Goal: Task Accomplishment & Management: Manage account settings

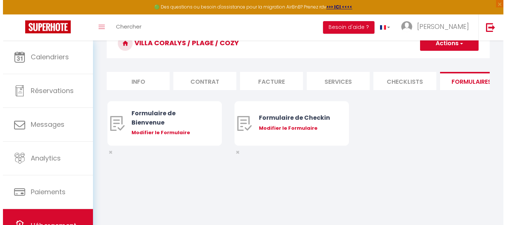
scroll to position [40, 0]
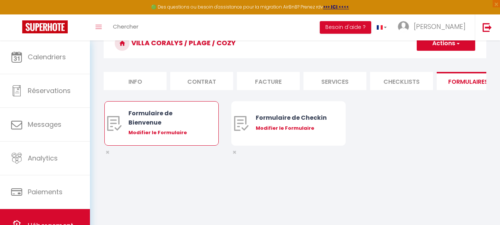
click at [184, 136] on div "Modifier le Formulaire" at bounding box center [167, 132] width 76 height 7
type input "Formulaire de Bienvenue"
type input "Afin de préparer au mieux votre arrivée et recevoir votre Guide de Bienvenue, j…"
select select "[object Object]"
radio input "true"
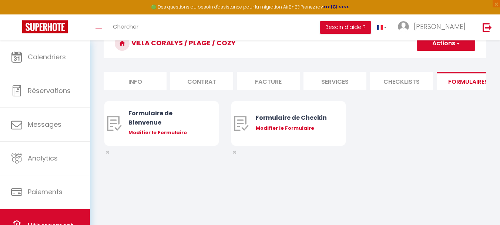
select select
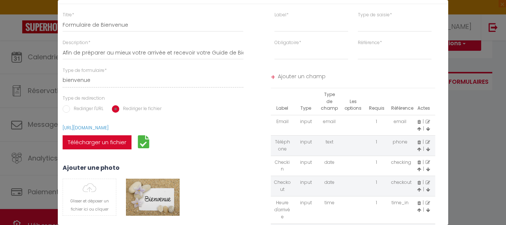
scroll to position [0, 0]
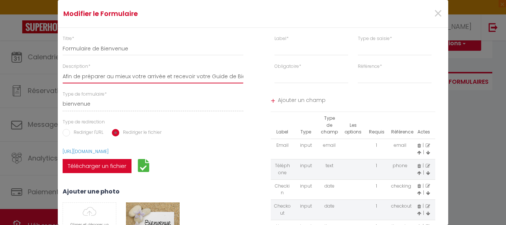
drag, startPoint x: 205, startPoint y: 74, endPoint x: 219, endPoint y: 74, distance: 13.3
click at [219, 74] on input "Afin de préparer au mieux votre arrivée et recevoir votre Guide de Bienvenue, j…" at bounding box center [153, 76] width 181 height 13
type input "Afin de préparer au mieux votre arrivée et recevoir votre l de Bienvenue, je vo…"
select select
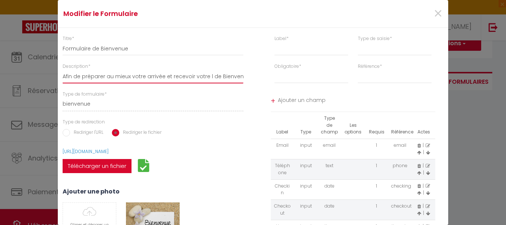
select select
type input "Afin de préparer au mieux votre arrivée et recevoir votre li de Bienvenue, je v…"
select select
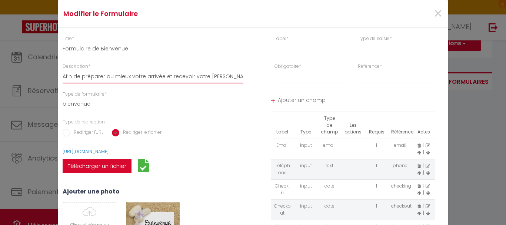
type input "Afin de préparer au mieux votre arrivée et recevoir votre liv de Bienvenue, je …"
select select
type input "Afin de préparer au mieux votre arrivée et recevoir votre livr de Bienvenue, je…"
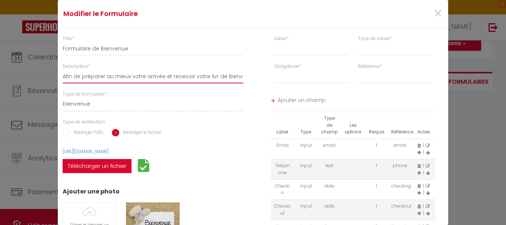
select select
type input "Afin de préparer au mieux votre arrivée et recevoir votre livre de Bienvenue, j…"
select select
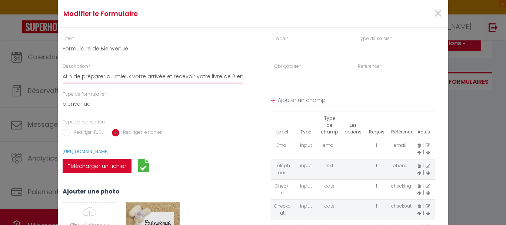
select select
type input "Afin de préparer au mieux votre arrivée et recevoir votre livret de Bienvenue, …"
select select
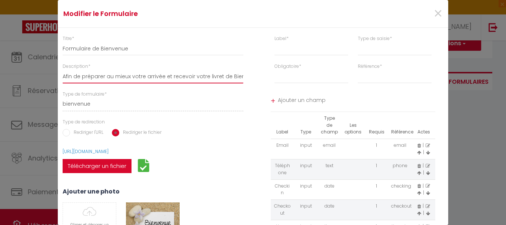
select select
drag, startPoint x: 220, startPoint y: 74, endPoint x: 239, endPoint y: 76, distance: 18.9
click at [239, 76] on input "Afin de préparer au mieux votre arrivée et recevoir votre livret de Bienvenue, …" at bounding box center [153, 76] width 181 height 13
type input "Afin de préparer au mieux votre arrivée et recevoir votrde Bienvenue, je vous r…"
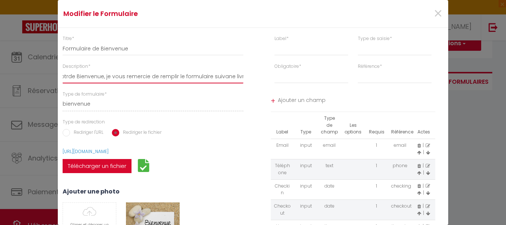
select select
click at [194, 83] on input "Afin de préparer au mieux votre arrivée et recevoir votrde Bienvenue, je vous r…" at bounding box center [153, 76] width 181 height 13
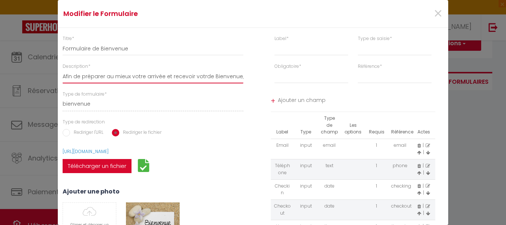
type input "Afin de préparer au mieux votre arrivée et recevoir votre livret de Bienvenue, …"
select select
click at [207, 78] on input "Afin de préparer au mieux votre arrivée et recevoir votre livret de Bienvenue, …" at bounding box center [153, 76] width 181 height 13
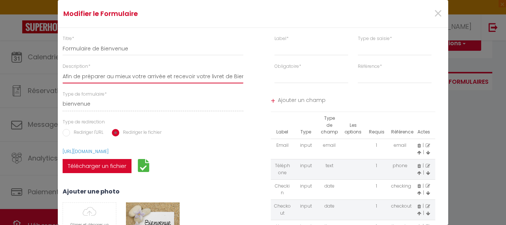
type input "Afin de préparer au mieux votre arrivée et recevoir votre ivret de Bienvenue, j…"
select select
type input "Afin de préparer au mieux votre arrivée et recevoir votre Livret de Bienvenue, …"
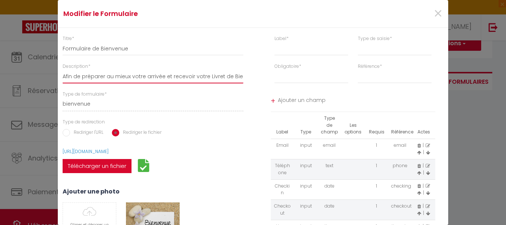
select select
drag, startPoint x: 205, startPoint y: 75, endPoint x: 240, endPoint y: 75, distance: 34.4
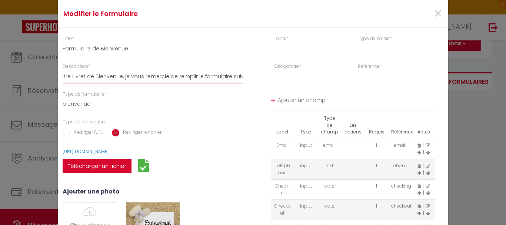
click at [240, 75] on input "Afin de préparer au mieux votre arrivée et recevoir votre Livret de Bienvenue, …" at bounding box center [153, 76] width 181 height 13
type input "Afin de préparer au mieux votre arrivée et recevoir votre Livret de Bienvenue, …"
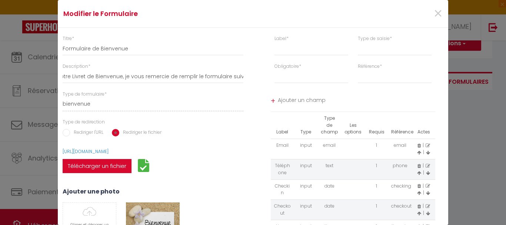
click at [225, 94] on div "Type de formulaire * bienvenue checkin" at bounding box center [153, 101] width 181 height 20
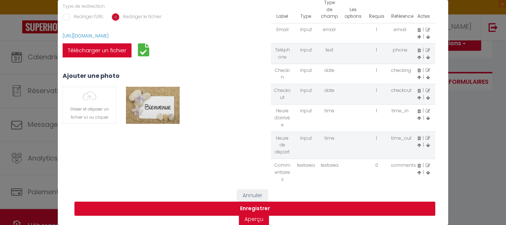
scroll to position [126, 0]
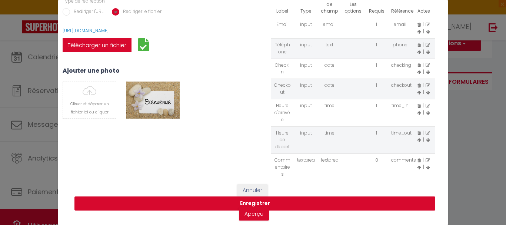
click at [245, 196] on button "Enregistrer" at bounding box center [254, 203] width 361 height 14
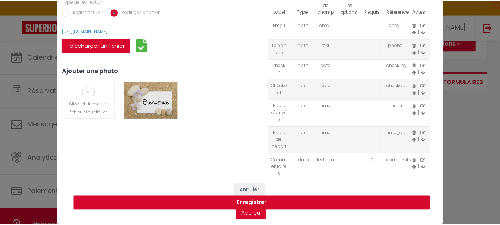
scroll to position [0, 0]
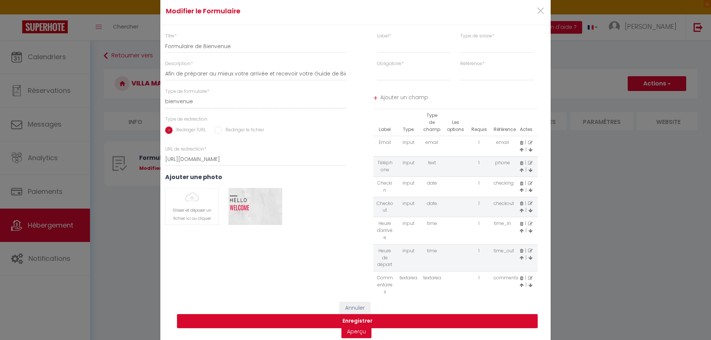
select select
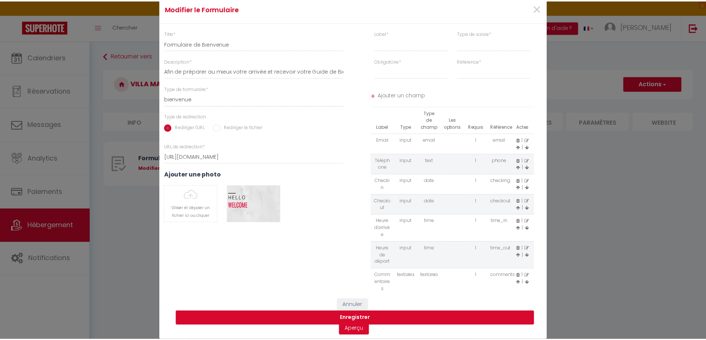
scroll to position [25, 0]
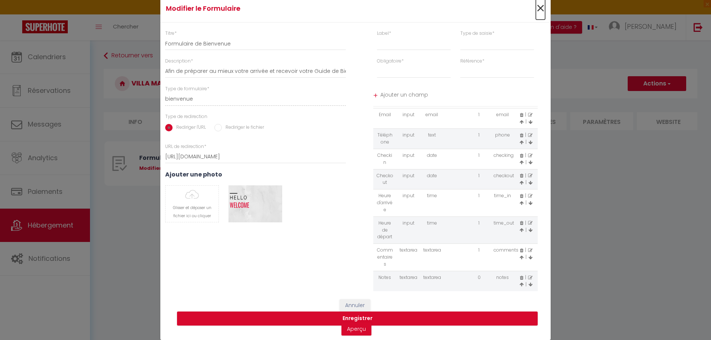
click at [540, 12] on span "×" at bounding box center [540, 8] width 9 height 22
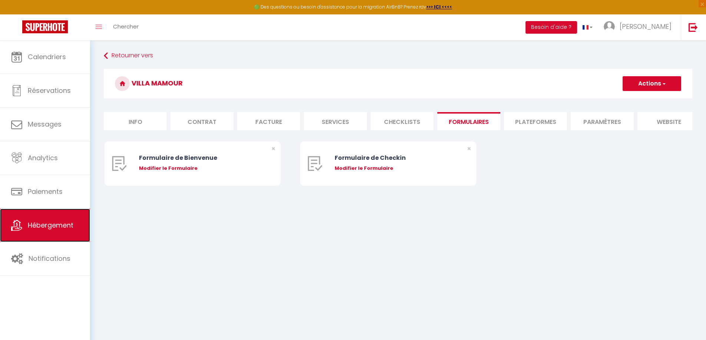
click at [57, 231] on link "Hébergement" at bounding box center [45, 225] width 90 height 33
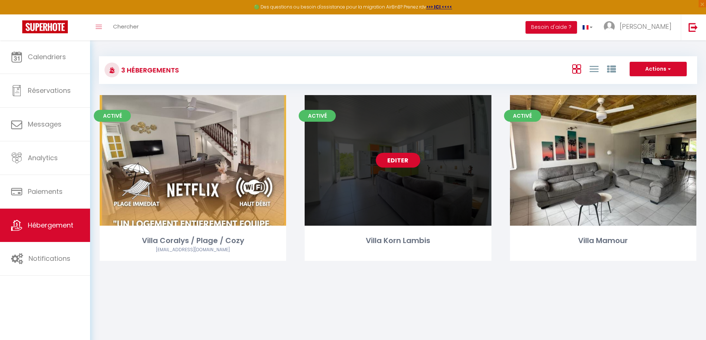
click at [410, 164] on link "Editer" at bounding box center [398, 160] width 44 height 15
select select "3"
select select "2"
select select "1"
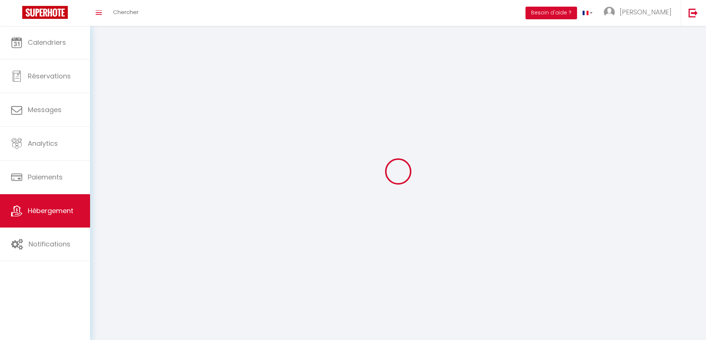
select select
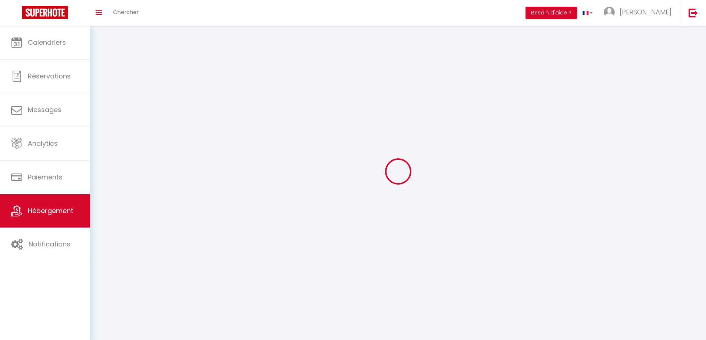
select select
checkbox input "false"
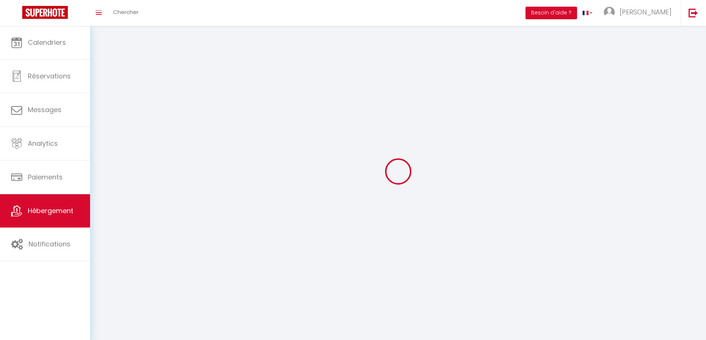
checkbox input "false"
select select
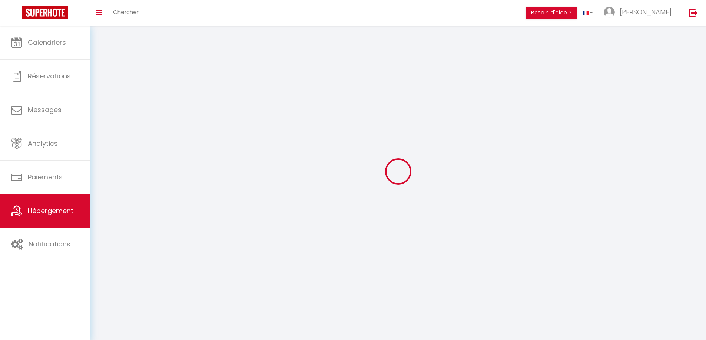
select select
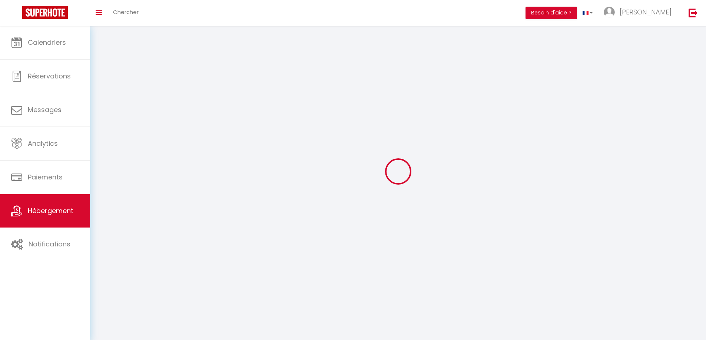
checkbox input "false"
select select
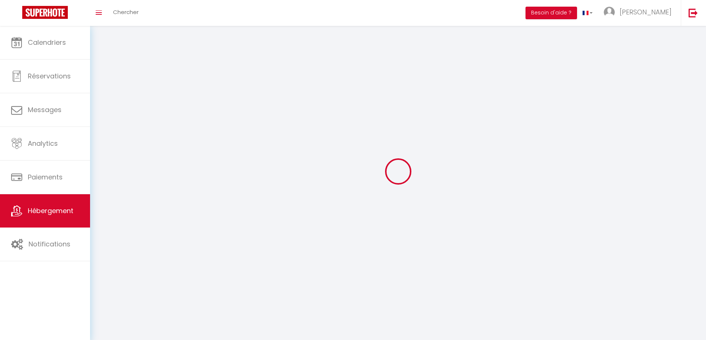
select select
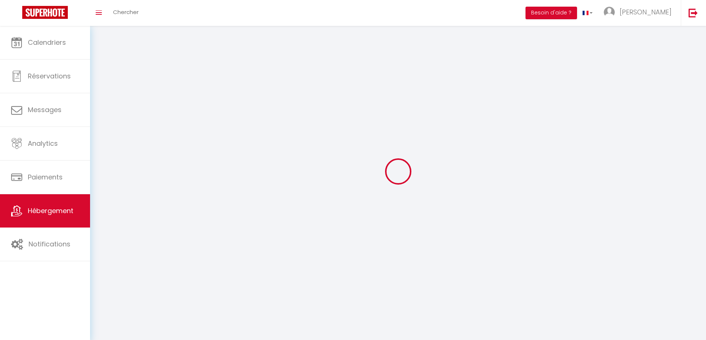
select select
checkbox input "false"
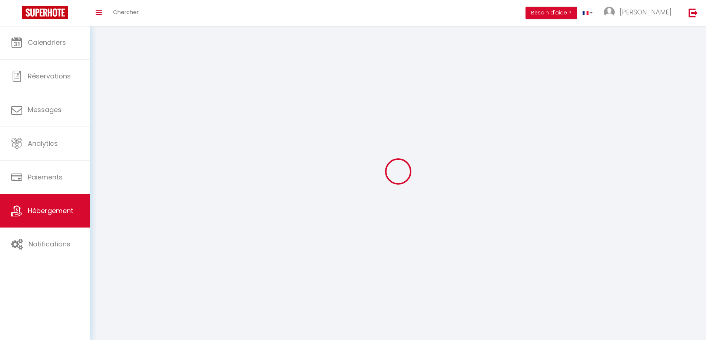
checkbox input "false"
select select
select select "28"
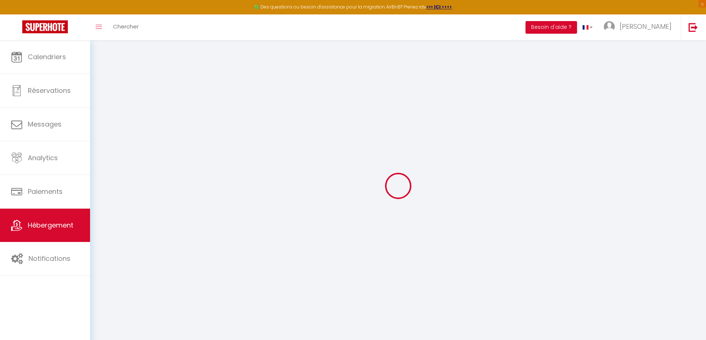
select select
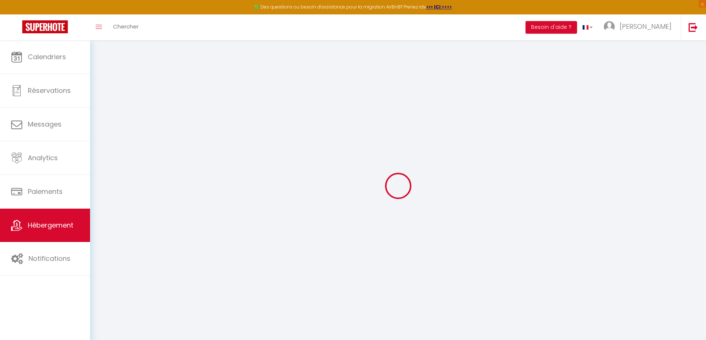
select select
checkbox input "false"
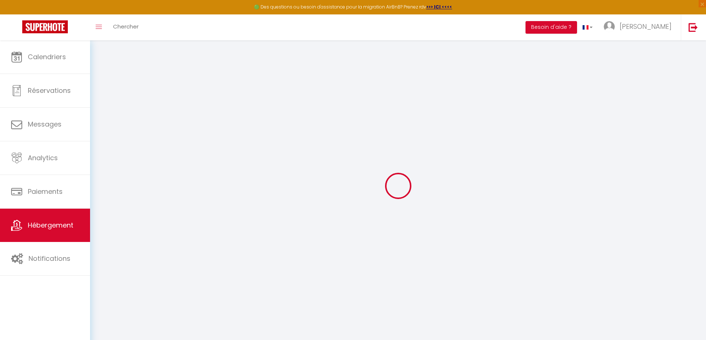
select select
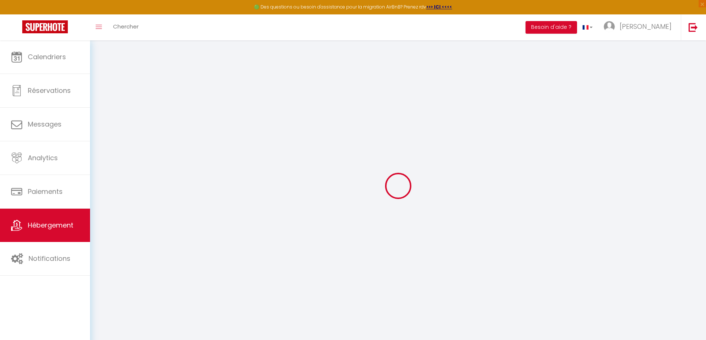
select select
checkbox input "false"
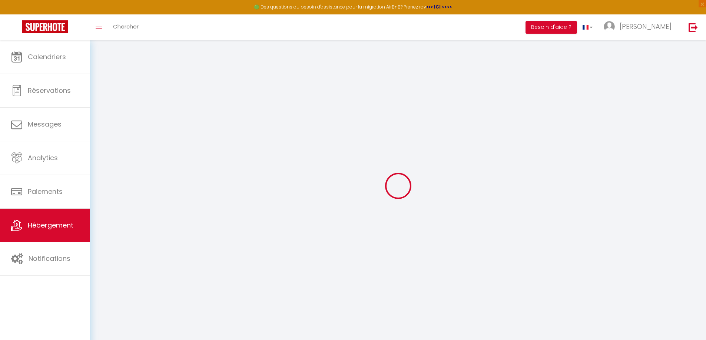
checkbox input "false"
select select
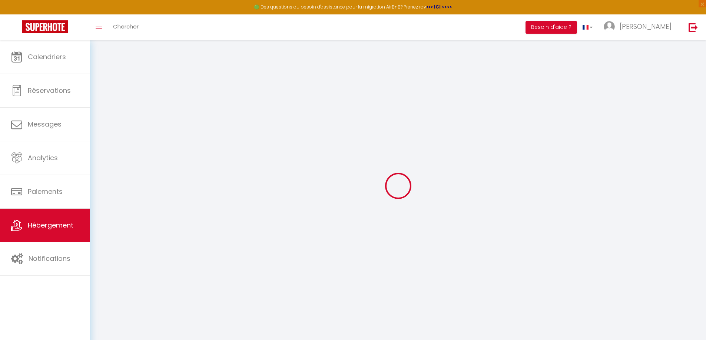
select select
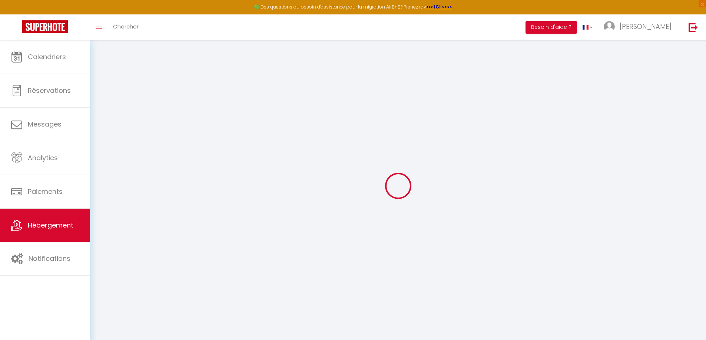
checkbox input "false"
select select
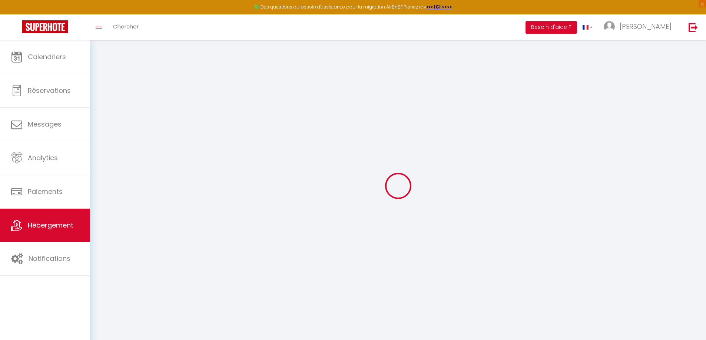
select select
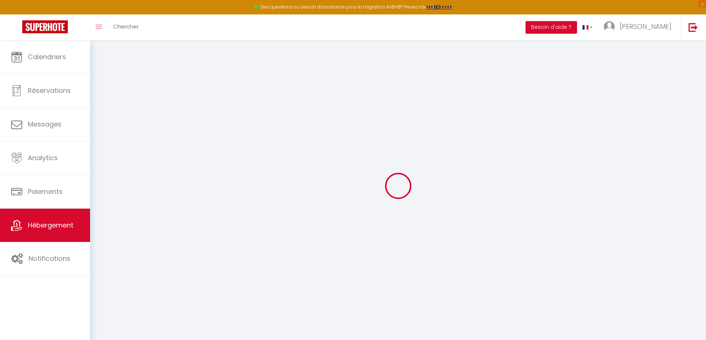
select select
checkbox input "false"
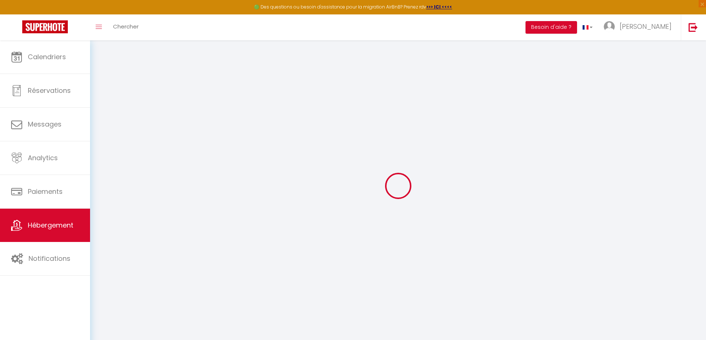
checkbox input "false"
select select
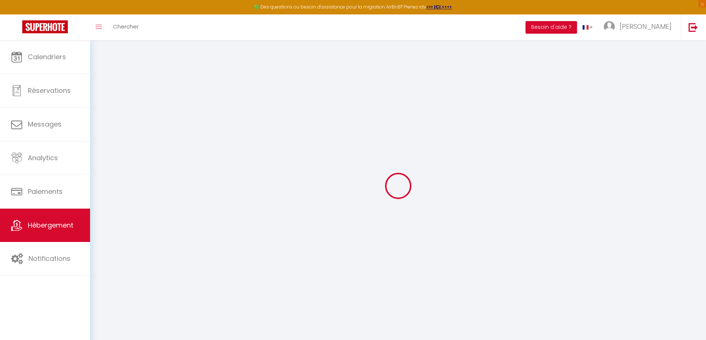
select select
checkbox input "false"
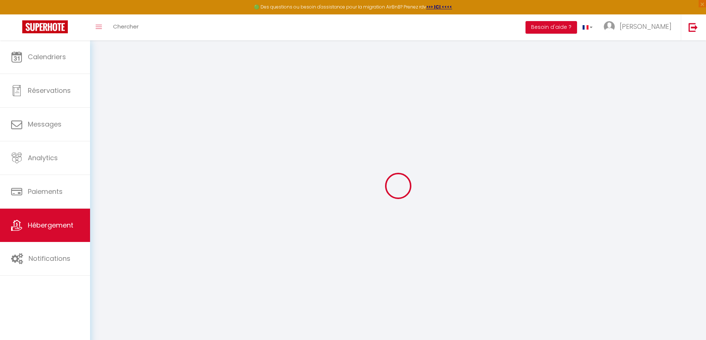
checkbox input "false"
select select
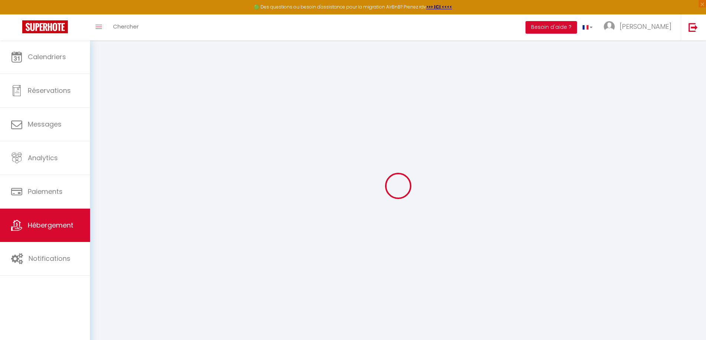
type input "Villa Korn Lambis"
type input "Clothilde"
type input "JEANNET"
type input "Quartier Ravine Touza"
type input "97233"
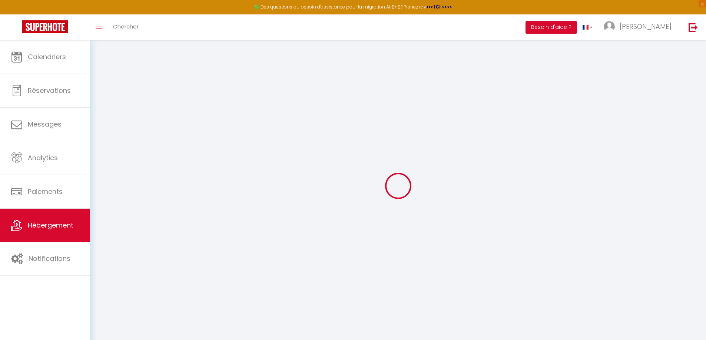
type input "SCHOELCHER"
select select "houses"
select select "6"
select select "3"
type input "190"
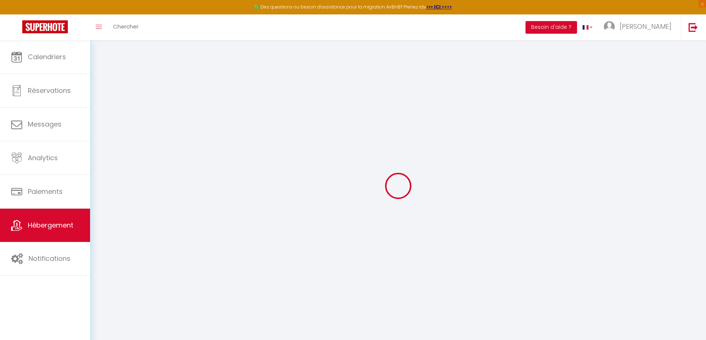
type input "150"
select select
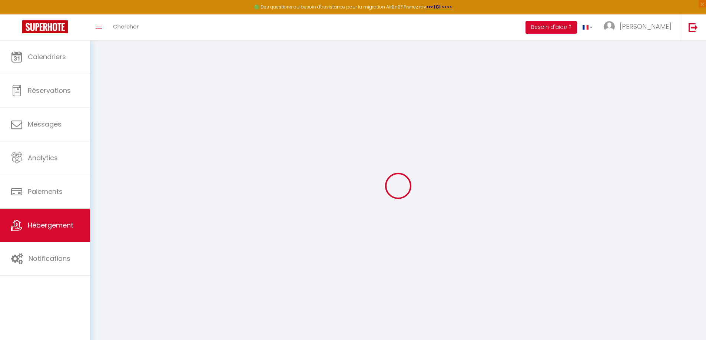
select select
type input "Lot la Plantation les Coteaux"
type input "97228"
type input "SAINTE-LUCE"
type input "chichin2@wanadoo.fr"
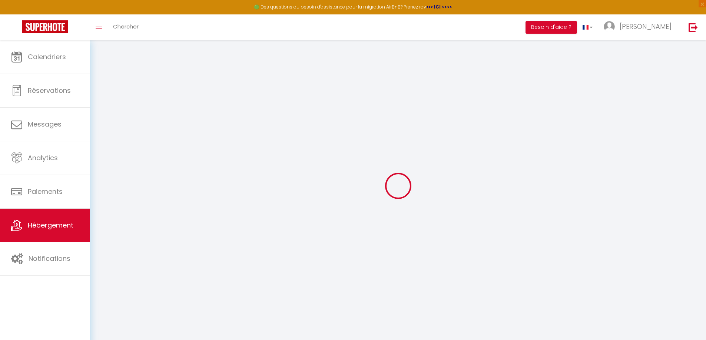
select select
checkbox input "false"
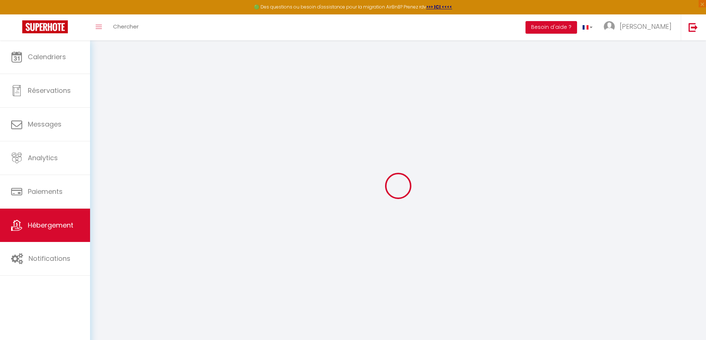
type input "21"
type input "150"
type input "0"
select select "villa"
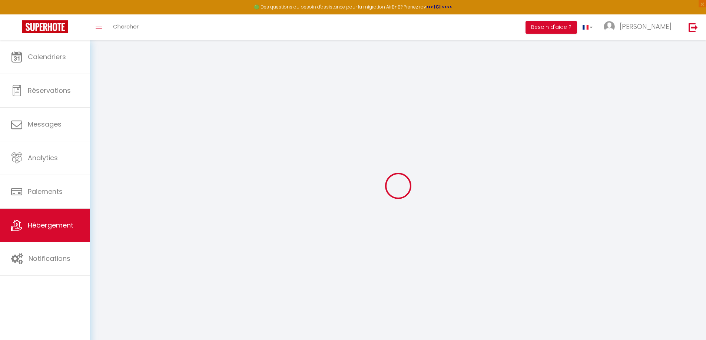
select select
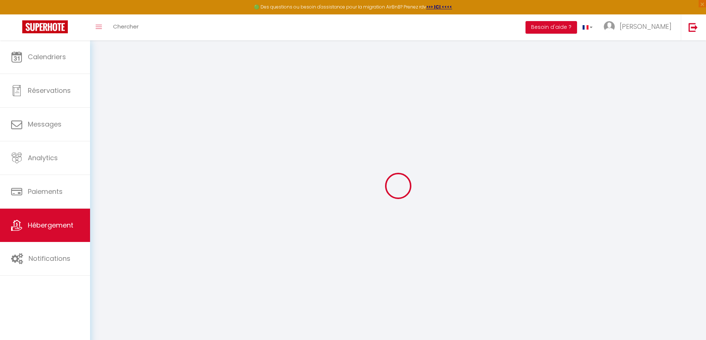
select select
checkbox input "false"
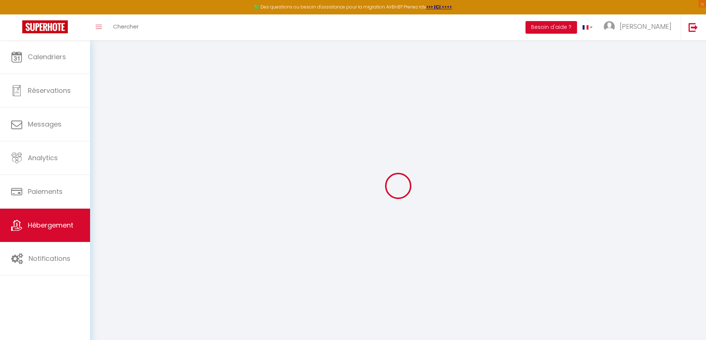
select select
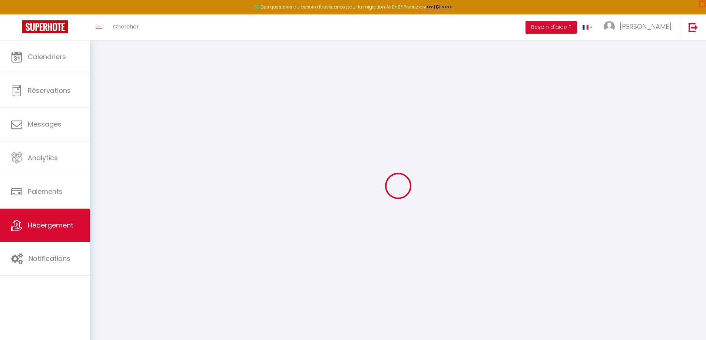
select select
checkbox input "false"
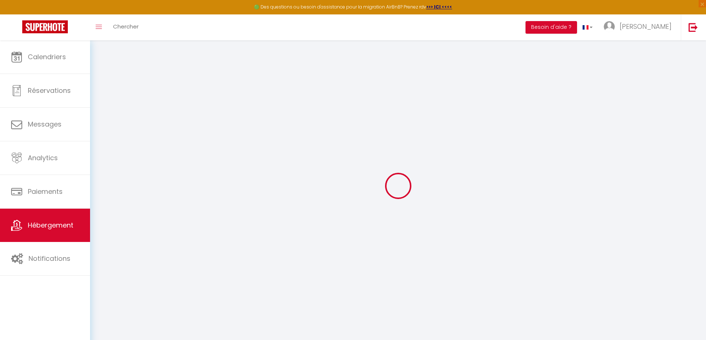
select select
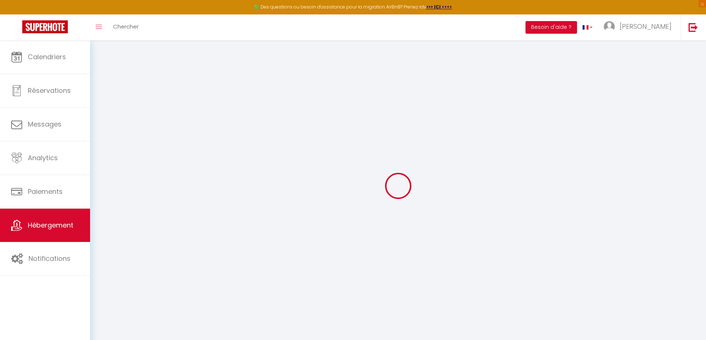
select select
checkbox input "false"
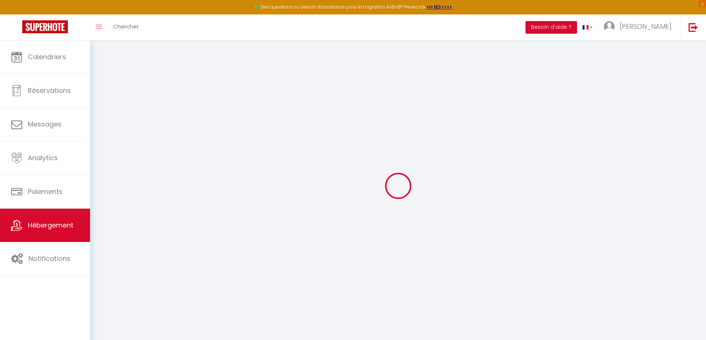
select select
checkbox input "false"
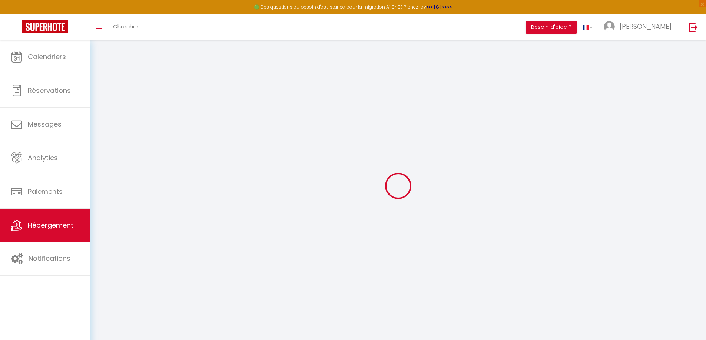
select select "15:00"
select select "23:00"
select select "11:00"
select select "30"
select select "120"
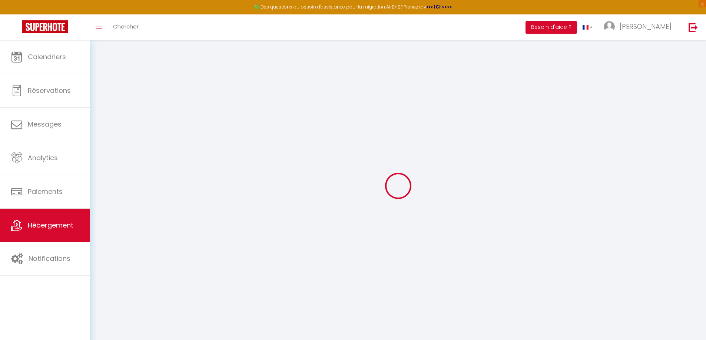
select select
checkbox input "false"
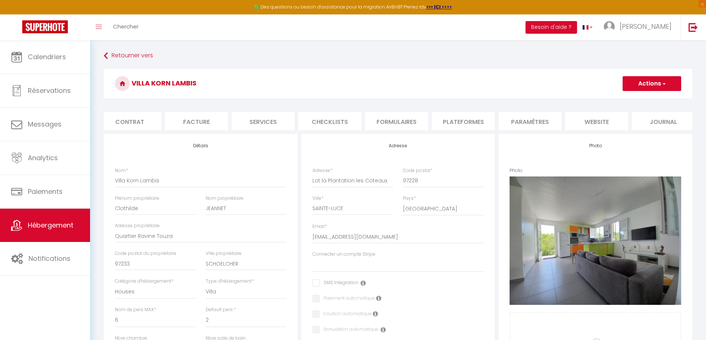
scroll to position [0, 74]
click at [445, 124] on li "Plateformes" at bounding box center [461, 121] width 63 height 18
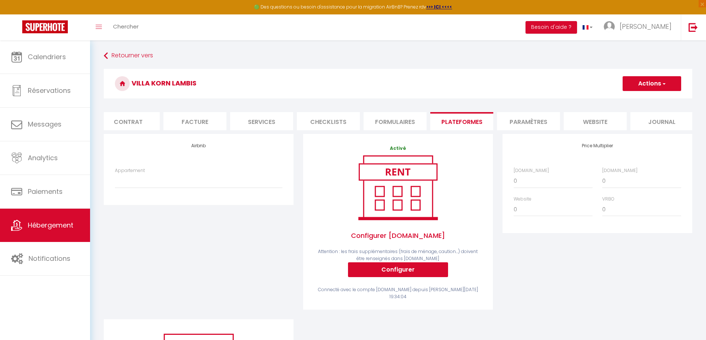
click at [517, 122] on li "Paramètres" at bounding box center [528, 121] width 63 height 18
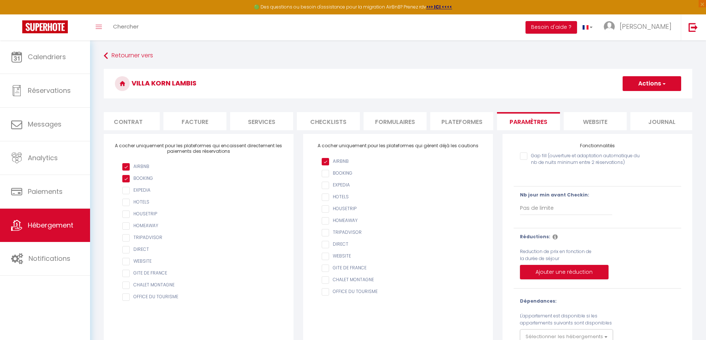
click at [408, 126] on li "Formulaires" at bounding box center [394, 121] width 63 height 18
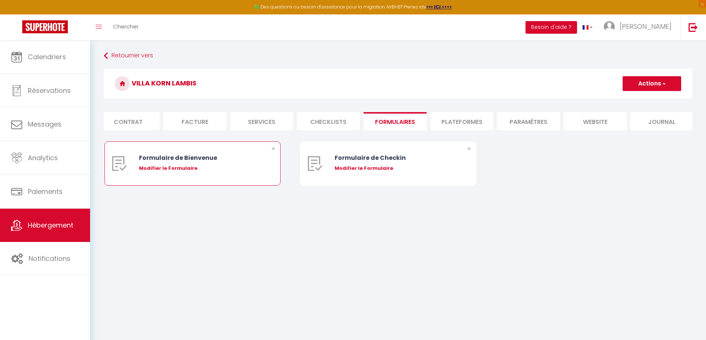
click at [174, 172] on div "Modifier le Formulaire" at bounding box center [200, 168] width 122 height 7
type input "Formulaire de Bienvenue"
type input "Afin de préparer au mieux votre arrivée et recevoir votre Guide de Bienvenue, j…"
select select "[object Object]"
radio input "true"
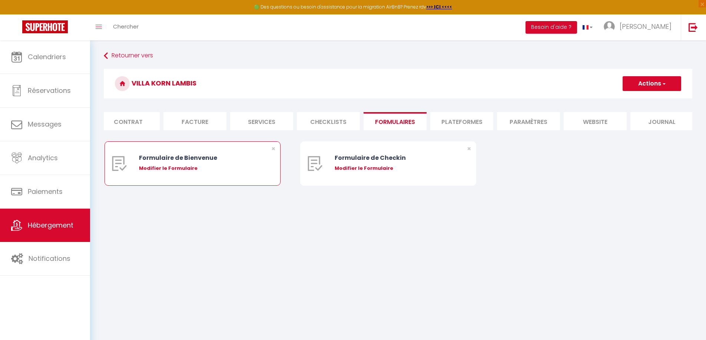
type input "https://superhote.com/confirmation"
select select
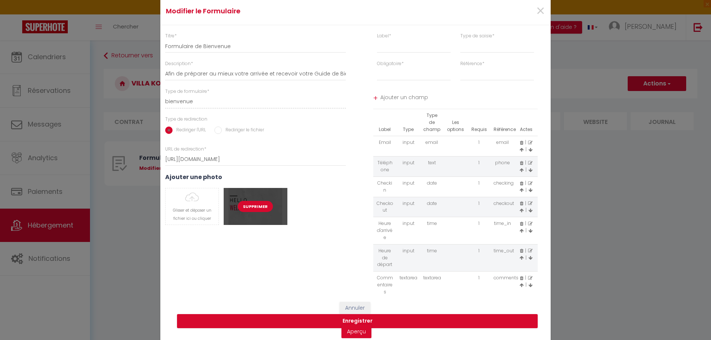
click at [247, 204] on button "Supprimer" at bounding box center [255, 206] width 35 height 11
select select
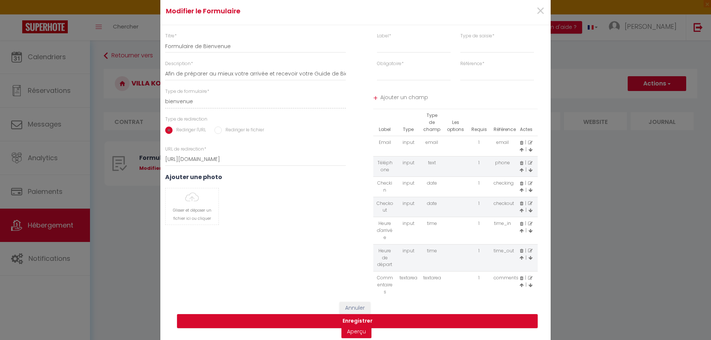
select select
click at [199, 217] on input "file" at bounding box center [192, 207] width 53 height 36
select select
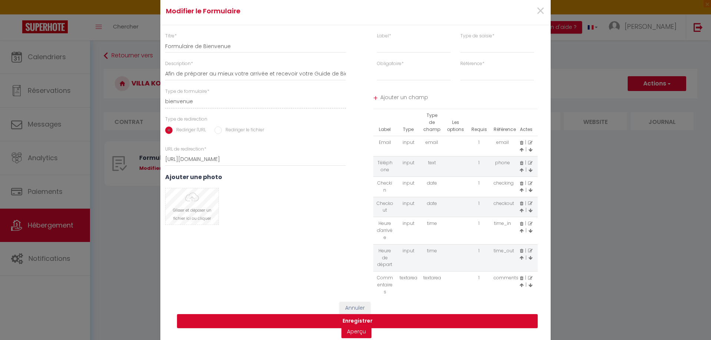
select select
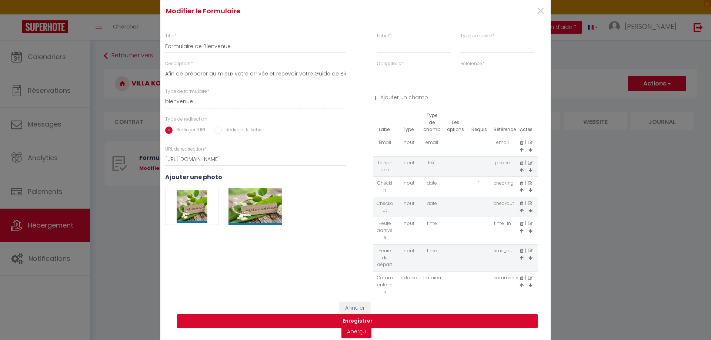
click at [353, 320] on button "Enregistrer" at bounding box center [357, 321] width 361 height 14
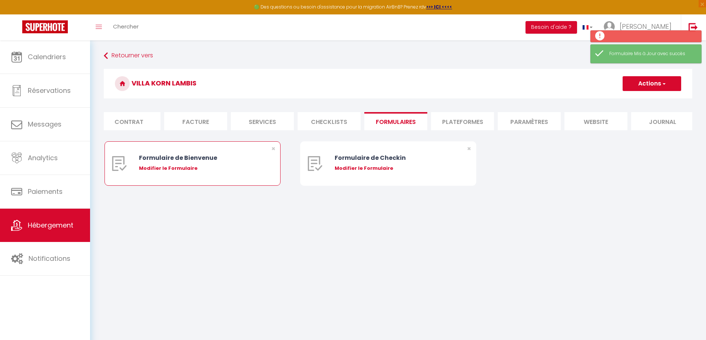
click at [170, 169] on div "Formulaire de Bienvenue Modifier le Formulaire" at bounding box center [200, 164] width 122 height 44
click at [179, 163] on div "Formulaire de Bienvenue" at bounding box center [200, 157] width 122 height 9
click at [177, 171] on div "Modifier le Formulaire" at bounding box center [200, 168] width 122 height 7
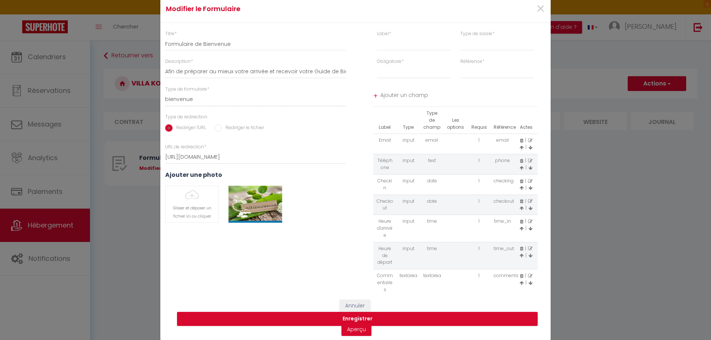
scroll to position [3, 0]
click at [354, 329] on link "Aperçu" at bounding box center [356, 329] width 30 height 13
drag, startPoint x: 321, startPoint y: 69, endPoint x: 329, endPoint y: 74, distance: 8.8
click at [321, 69] on input "Afin de préparer au mieux votre arrivée et recevoir votre Guide de Bienvenue, j…" at bounding box center [255, 71] width 181 height 13
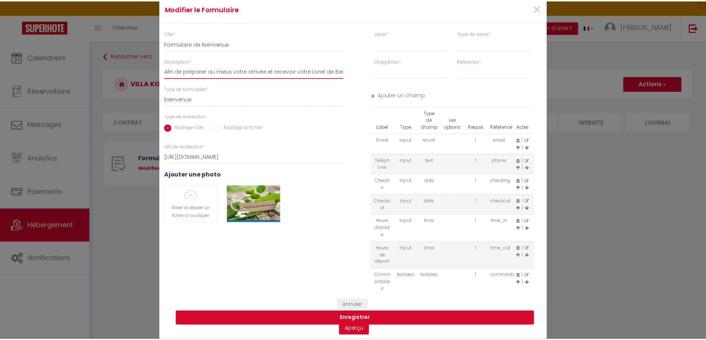
scroll to position [0, 0]
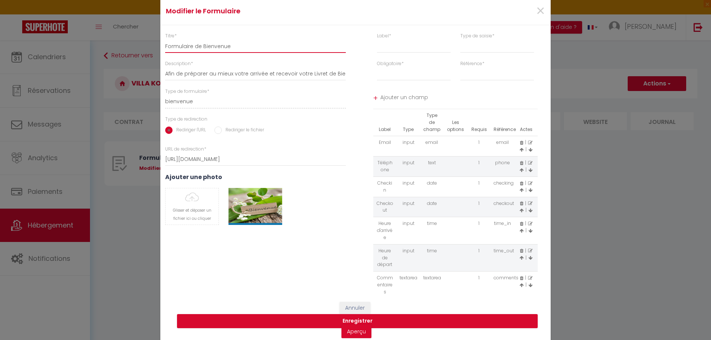
drag, startPoint x: 233, startPoint y: 47, endPoint x: 150, endPoint y: 46, distance: 83.0
click at [150, 46] on div "Modifier le Formulaire × Titre * Formulaire de Bienvenue Description * Afin de …" at bounding box center [355, 170] width 711 height 340
click at [346, 319] on button "Enregistrer" at bounding box center [357, 321] width 361 height 14
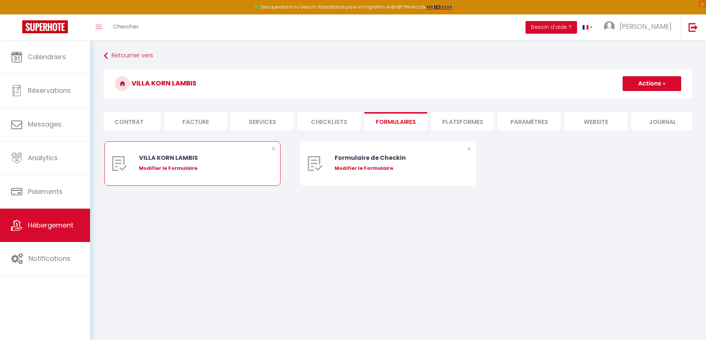
click at [180, 172] on div "Modifier le Formulaire" at bounding box center [200, 168] width 122 height 7
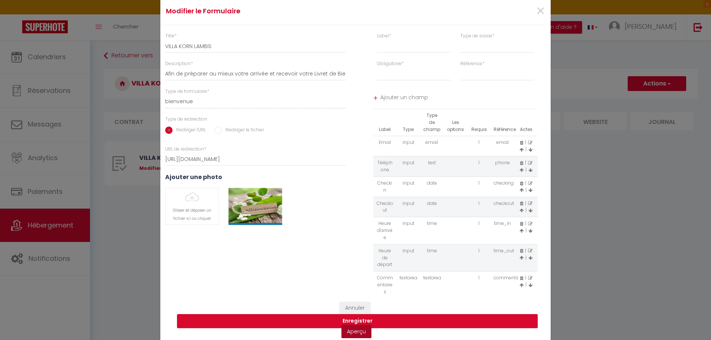
click at [357, 331] on link "Aperçu" at bounding box center [356, 331] width 30 height 13
click at [186, 207] on input "file" at bounding box center [192, 207] width 53 height 36
click at [353, 319] on button "Enregistrer" at bounding box center [357, 321] width 361 height 14
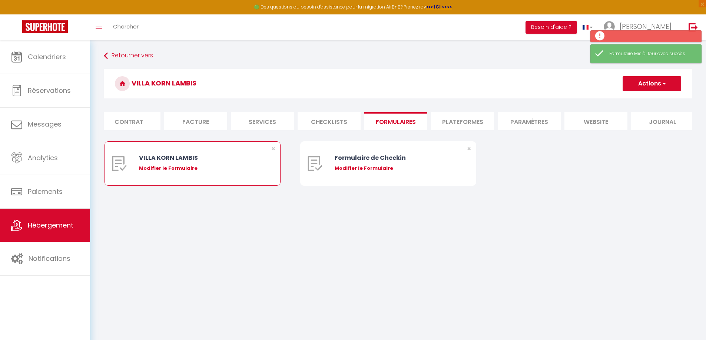
click at [179, 172] on div "Modifier le Formulaire" at bounding box center [200, 168] width 122 height 7
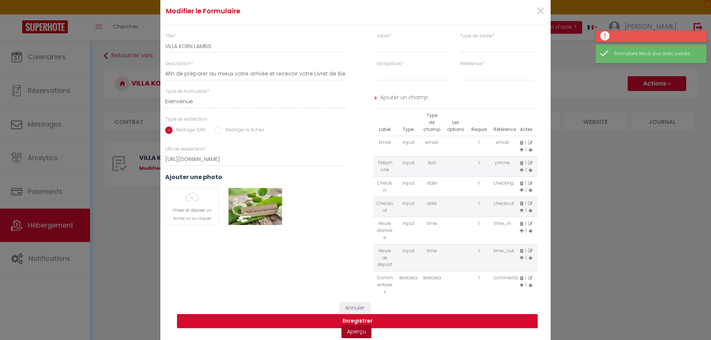
click at [352, 332] on link "Aperçu" at bounding box center [356, 331] width 30 height 13
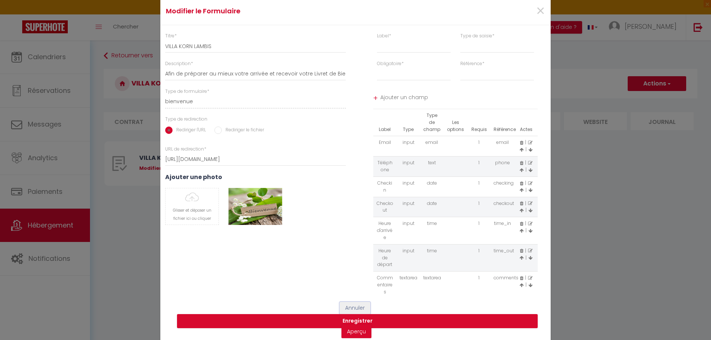
click at [355, 308] on button "Annuler" at bounding box center [355, 308] width 31 height 13
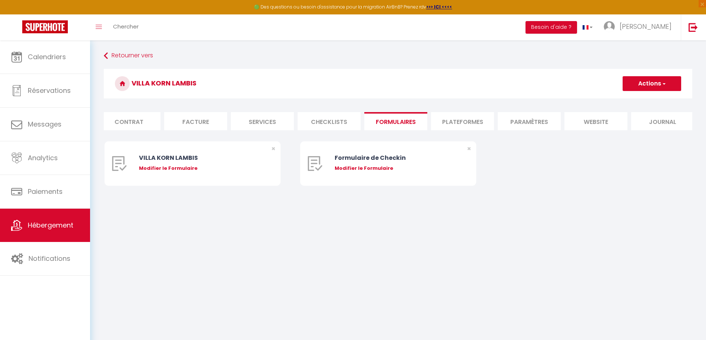
click at [410, 267] on body "🟢 Des questions ou besoin d'assistance pour la migration AirBnB? Prenez rdv >>>…" at bounding box center [353, 210] width 706 height 340
click at [52, 230] on span "Hébergement" at bounding box center [51, 225] width 46 height 9
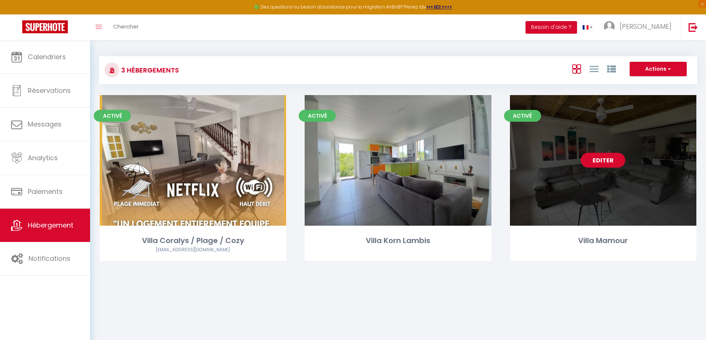
click at [608, 161] on link "Editer" at bounding box center [602, 160] width 44 height 15
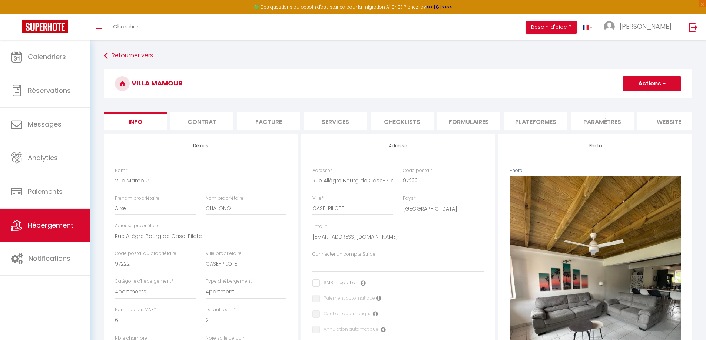
click at [490, 123] on li "Formulaires" at bounding box center [468, 121] width 63 height 18
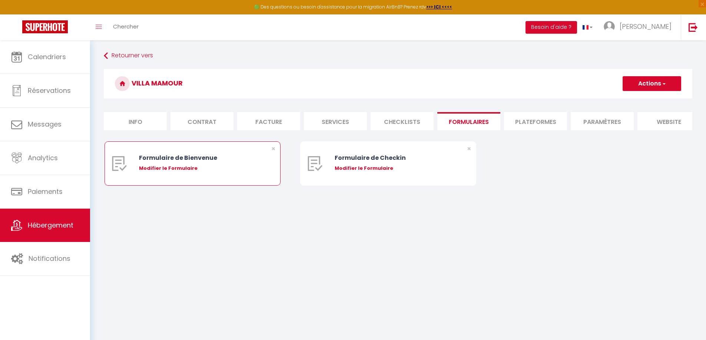
click at [190, 172] on div "Modifier le Formulaire" at bounding box center [200, 168] width 122 height 7
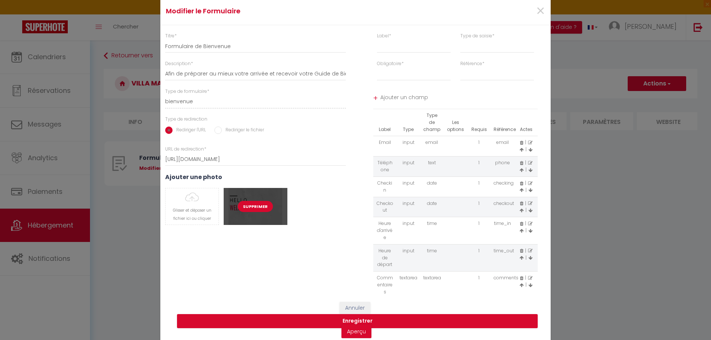
click at [248, 207] on button "Supprimer" at bounding box center [255, 206] width 35 height 11
click at [194, 211] on input "file" at bounding box center [192, 207] width 53 height 36
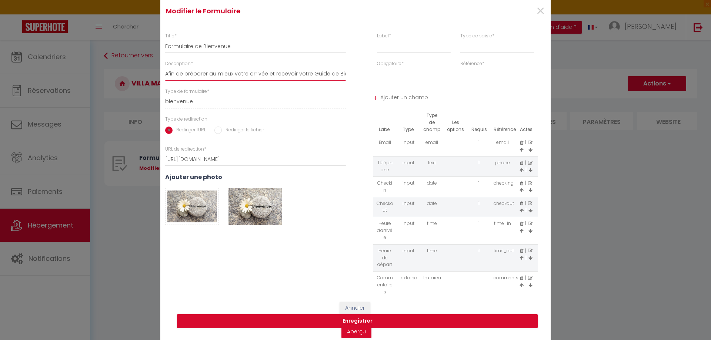
click at [322, 74] on input "Afin de préparer au mieux votre arrivée et recevoir votre Guide de Bienvenue, j…" at bounding box center [255, 73] width 181 height 13
click at [353, 321] on button "Enregistrer" at bounding box center [357, 321] width 361 height 14
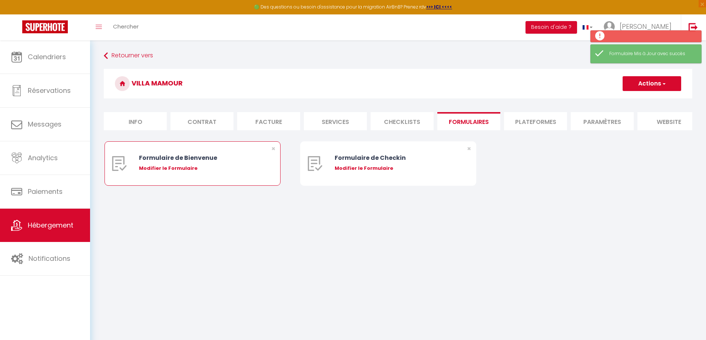
click at [203, 180] on div "Formulaire de Bienvenue Modifier le Formulaire" at bounding box center [200, 164] width 122 height 44
click at [169, 172] on div "Modifier le Formulaire" at bounding box center [200, 168] width 122 height 7
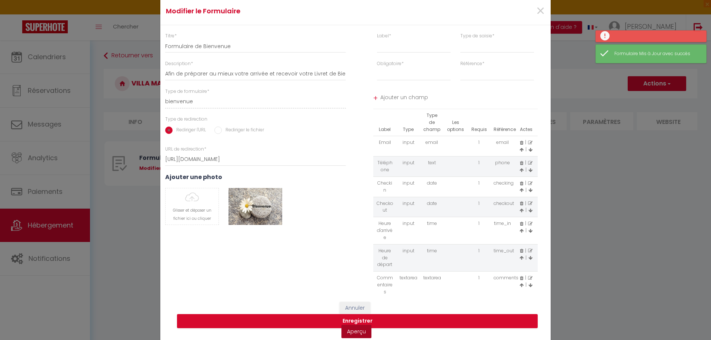
click at [351, 333] on link "Aperçu" at bounding box center [356, 331] width 30 height 13
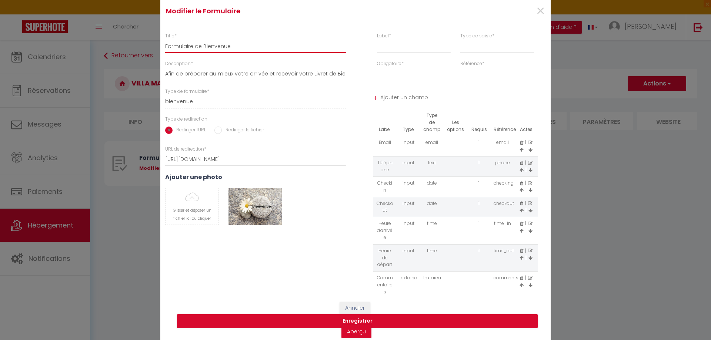
drag, startPoint x: 231, startPoint y: 44, endPoint x: 151, endPoint y: 45, distance: 80.0
click at [151, 45] on div "Modifier le Formulaire × Titre * Formulaire de Bienvenue Description * Afin de …" at bounding box center [355, 170] width 711 height 340
click at [353, 321] on button "Enregistrer" at bounding box center [357, 321] width 361 height 14
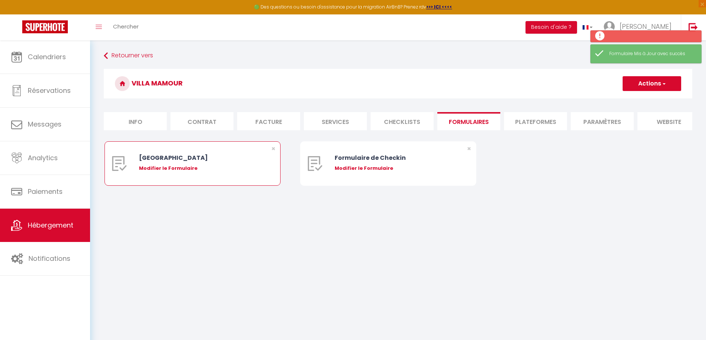
click at [196, 171] on div "Modifier le Formulaire" at bounding box center [200, 168] width 122 height 7
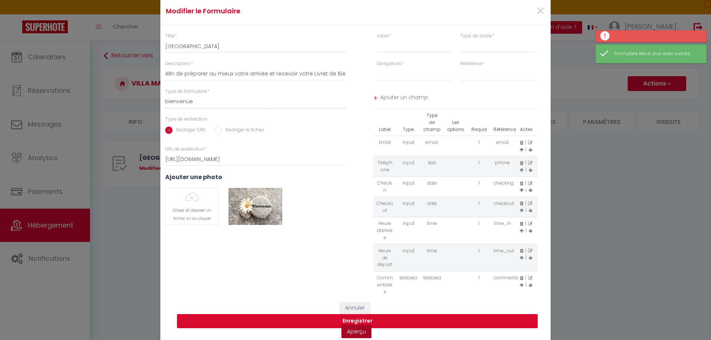
click at [349, 334] on link "Aperçu" at bounding box center [356, 331] width 30 height 13
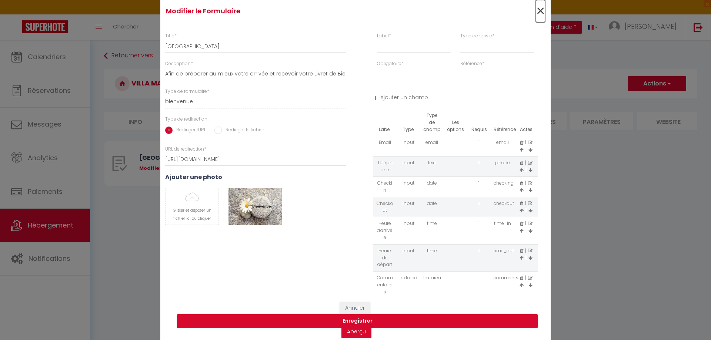
click at [536, 11] on span "×" at bounding box center [540, 11] width 9 height 22
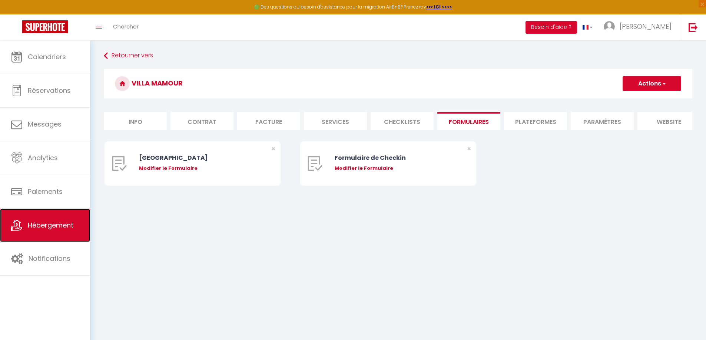
click at [60, 228] on span "Hébergement" at bounding box center [51, 225] width 46 height 9
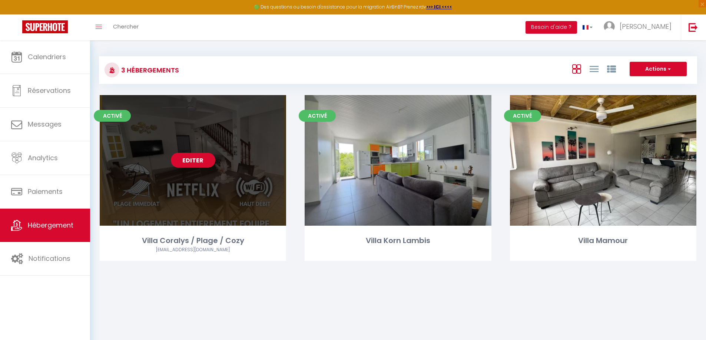
click at [188, 164] on link "Editer" at bounding box center [193, 160] width 44 height 15
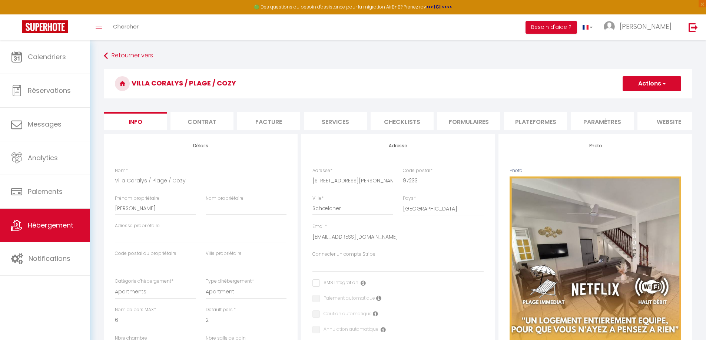
click at [491, 124] on li "Formulaires" at bounding box center [468, 121] width 63 height 18
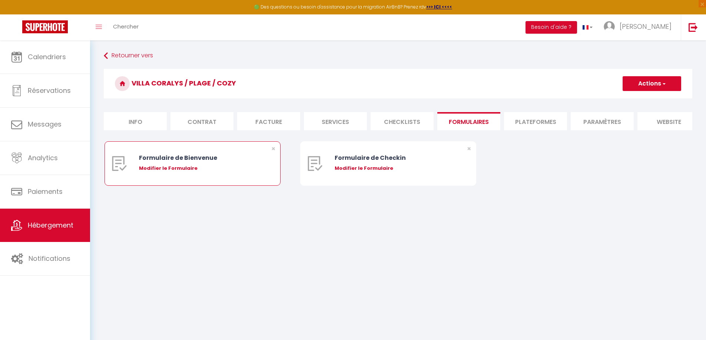
click at [214, 172] on div "Modifier le Formulaire" at bounding box center [200, 168] width 122 height 7
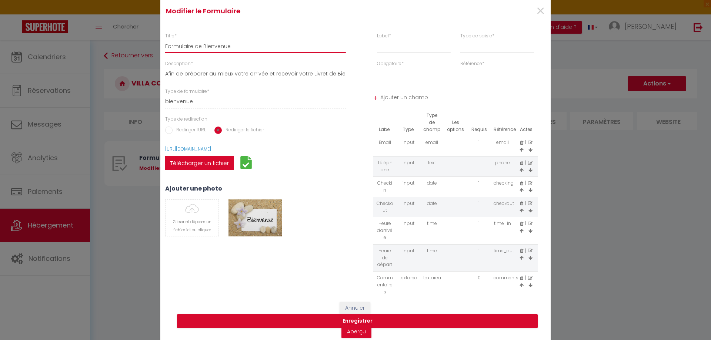
drag, startPoint x: 236, startPoint y: 47, endPoint x: 120, endPoint y: 46, distance: 116.3
click at [120, 46] on div "Modifier le Formulaire × Titre * Formulaire de Bienvenue Description * Afin de …" at bounding box center [355, 170] width 711 height 340
click at [357, 316] on button "Enregistrer" at bounding box center [357, 321] width 361 height 14
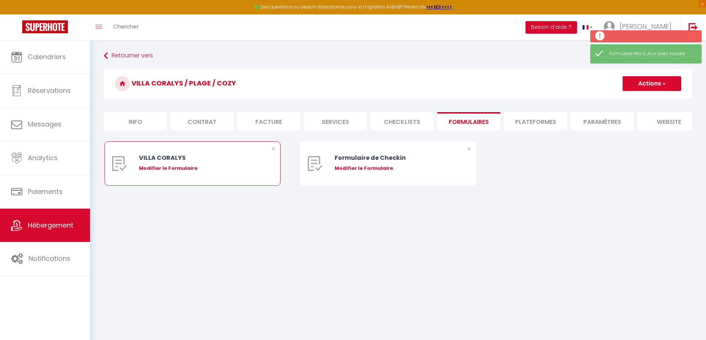
click at [195, 172] on div "Modifier le Formulaire" at bounding box center [200, 168] width 122 height 7
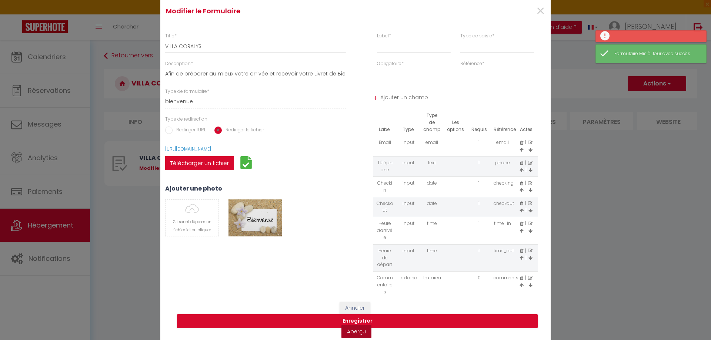
click at [349, 333] on link "Aperçu" at bounding box center [356, 331] width 30 height 13
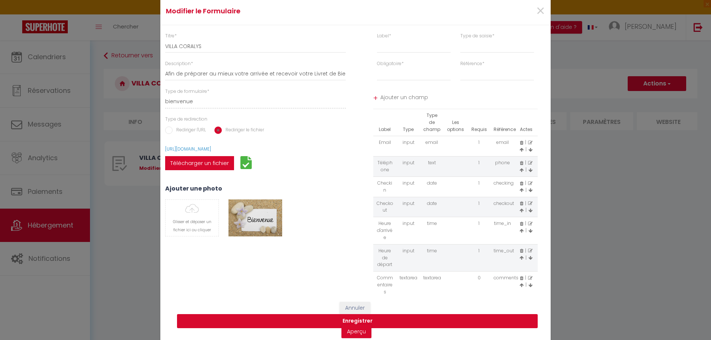
click at [359, 320] on button "Enregistrer" at bounding box center [357, 321] width 361 height 14
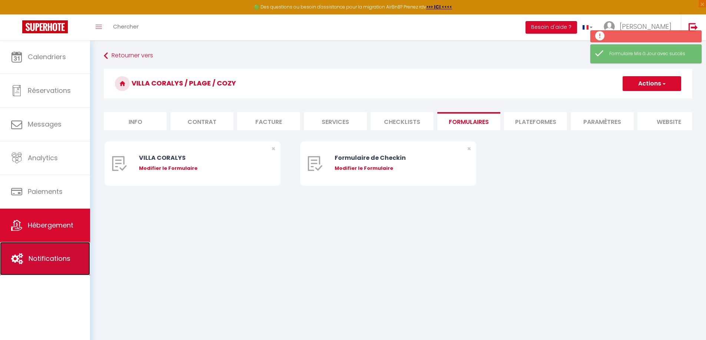
click at [50, 258] on span "Notifications" at bounding box center [50, 258] width 42 height 9
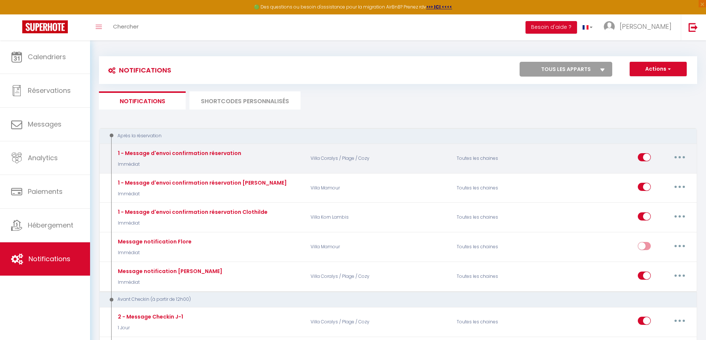
click at [671, 159] on button "button" at bounding box center [679, 157] width 21 height 12
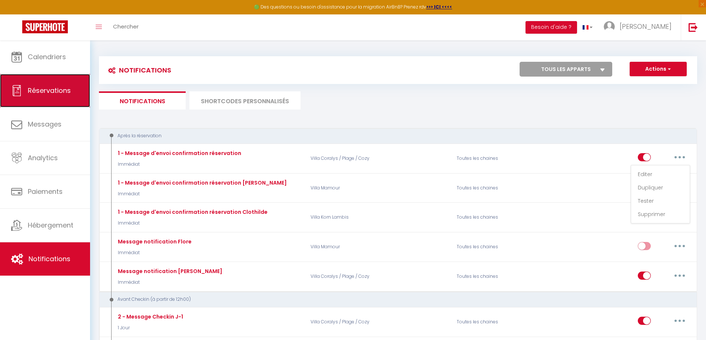
click at [39, 100] on link "Réservations" at bounding box center [45, 90] width 90 height 33
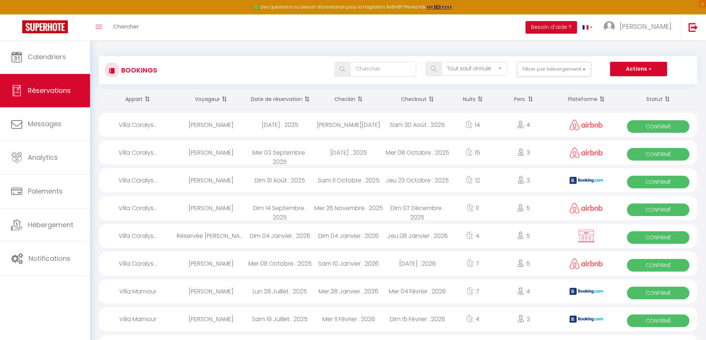
click at [144, 126] on div "Villa Coralys..." at bounding box center [138, 125] width 78 height 24
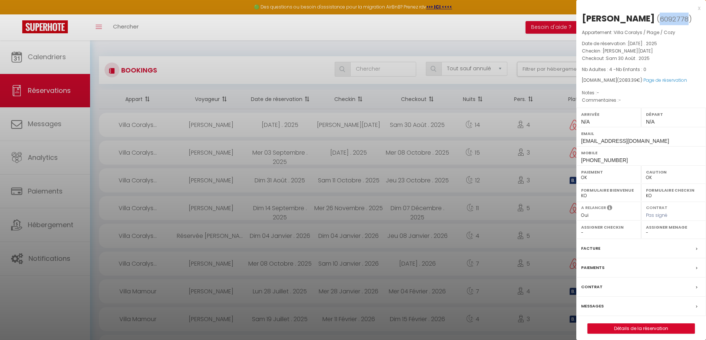
drag, startPoint x: 586, startPoint y: 31, endPoint x: 611, endPoint y: 30, distance: 25.2
click at [659, 24] on span "6092778" at bounding box center [673, 18] width 29 height 9
copy span "6092778"
click at [51, 262] on div at bounding box center [353, 170] width 706 height 340
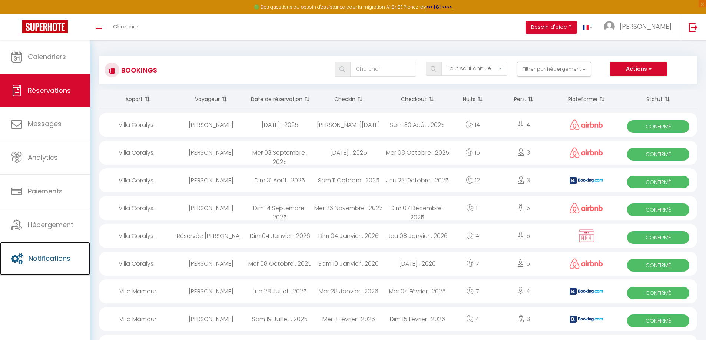
click at [60, 254] on span "Notifications" at bounding box center [50, 258] width 42 height 9
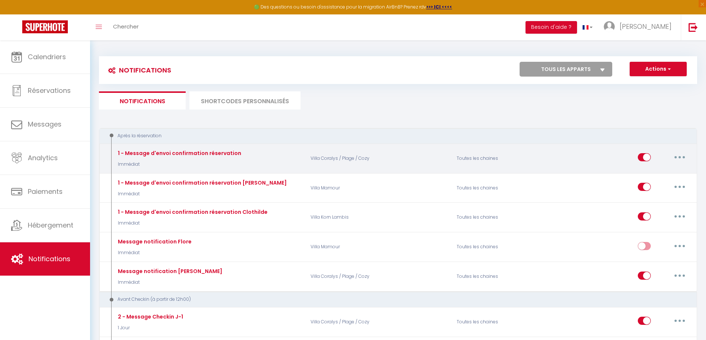
click at [680, 156] on button "button" at bounding box center [679, 157] width 21 height 12
click at [647, 202] on link "Tester" at bounding box center [660, 201] width 55 height 13
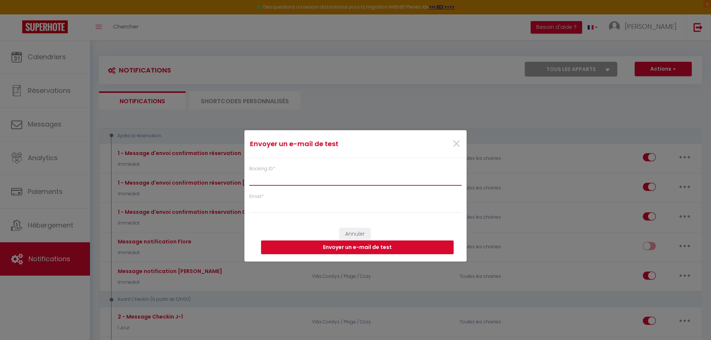
click at [337, 180] on input "Booking ID *" at bounding box center [355, 178] width 213 height 13
paste input "6092778"
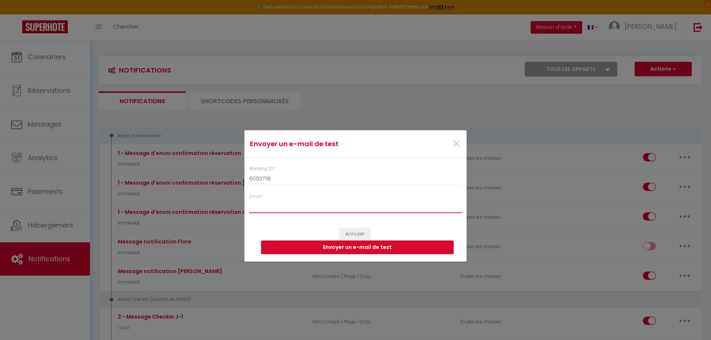
click at [336, 211] on input "Email *" at bounding box center [355, 206] width 213 height 13
click at [346, 250] on button "Envoyer un e-mail de test" at bounding box center [357, 248] width 193 height 14
click at [457, 144] on span "×" at bounding box center [456, 144] width 9 height 22
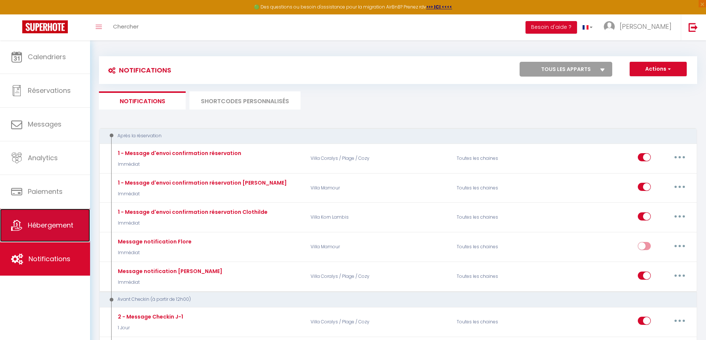
click at [54, 224] on span "Hébergement" at bounding box center [51, 225] width 46 height 9
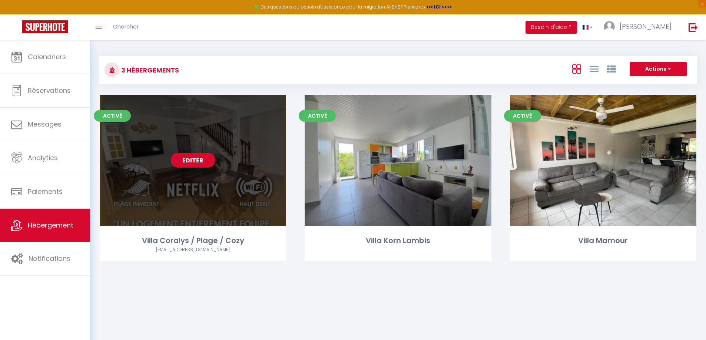
click at [196, 160] on link "Editer" at bounding box center [193, 160] width 44 height 15
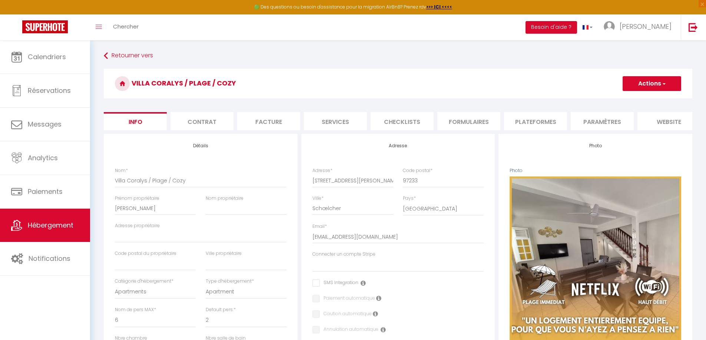
click at [466, 124] on li "Formulaires" at bounding box center [468, 121] width 63 height 18
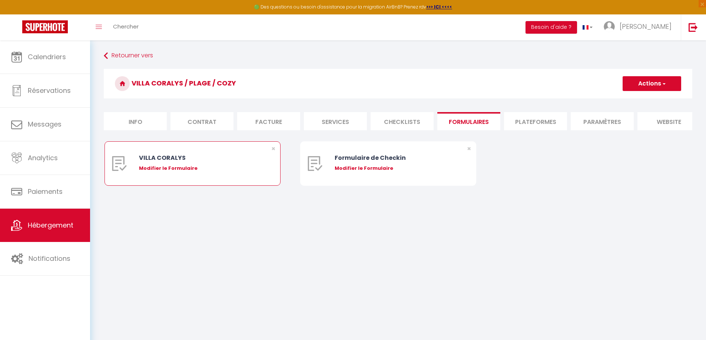
click at [181, 163] on div "VILLA CORALYS" at bounding box center [200, 157] width 122 height 9
click at [181, 172] on div "Modifier le Formulaire" at bounding box center [200, 168] width 122 height 7
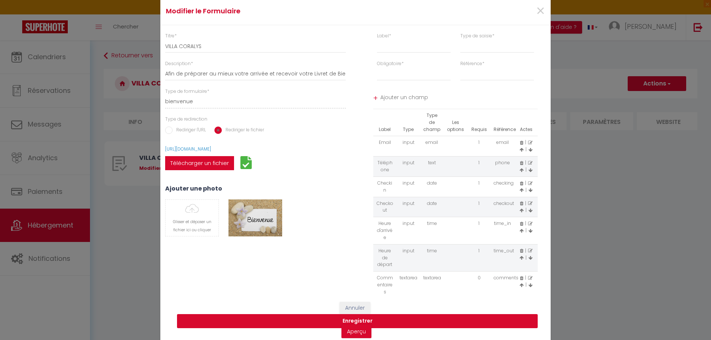
click at [354, 321] on button "Enregistrer" at bounding box center [357, 321] width 361 height 14
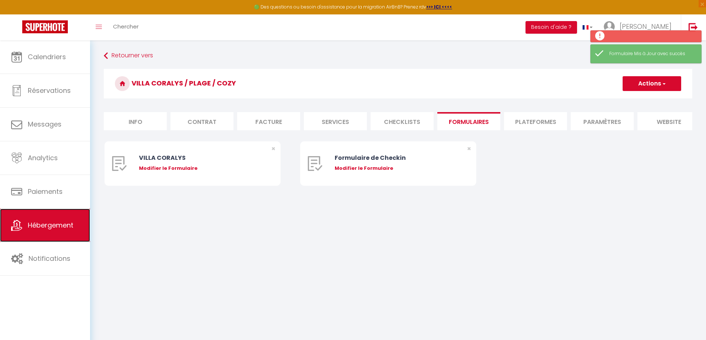
click at [61, 223] on span "Hébergement" at bounding box center [51, 225] width 46 height 9
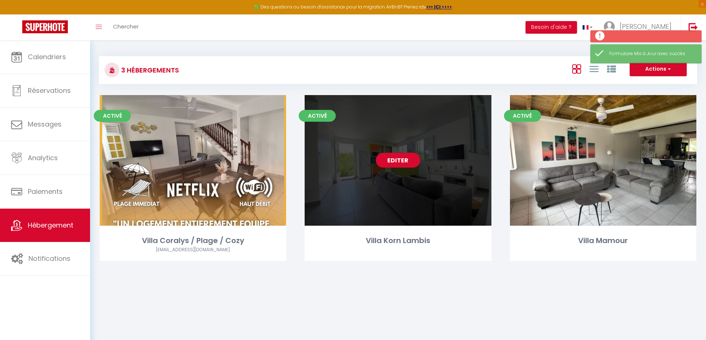
click at [407, 163] on link "Editer" at bounding box center [398, 160] width 44 height 15
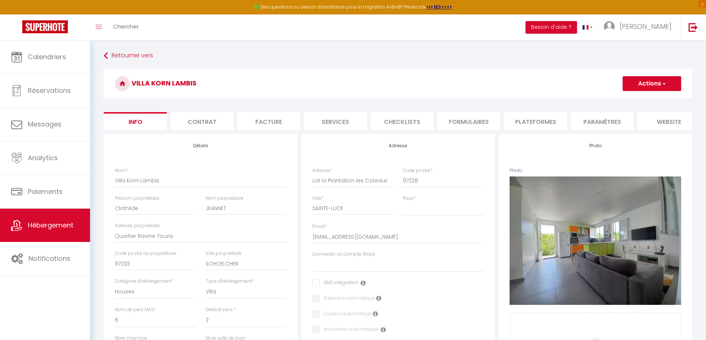
click at [513, 123] on li "Plateformes" at bounding box center [535, 121] width 63 height 18
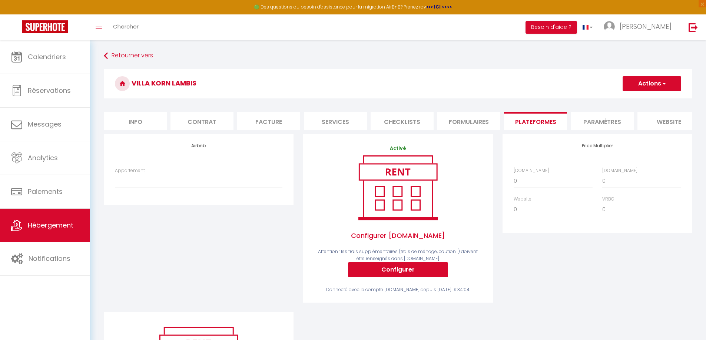
click at [484, 128] on li "Formulaires" at bounding box center [468, 121] width 63 height 18
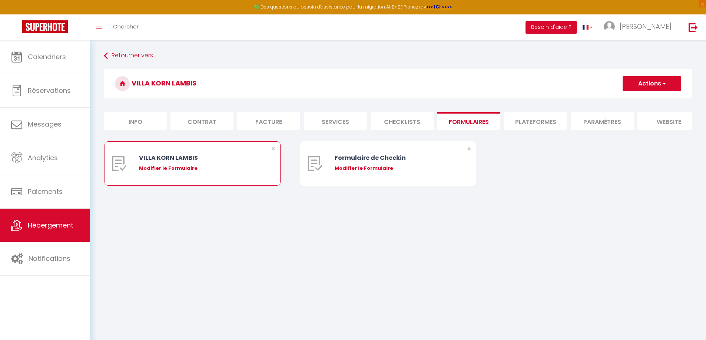
click at [194, 172] on div "Modifier le Formulaire" at bounding box center [200, 168] width 122 height 7
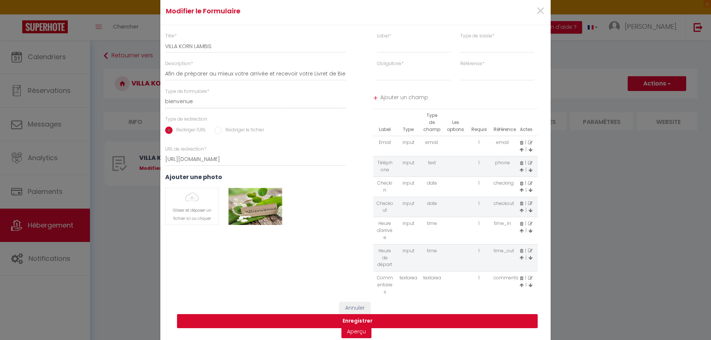
click at [355, 323] on button "Enregistrer" at bounding box center [357, 321] width 361 height 14
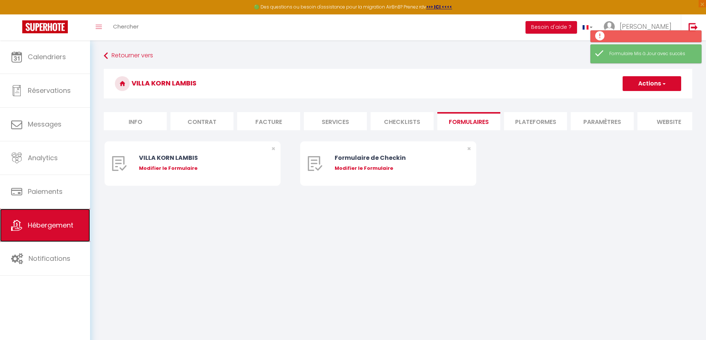
click at [72, 231] on link "Hébergement" at bounding box center [45, 225] width 90 height 33
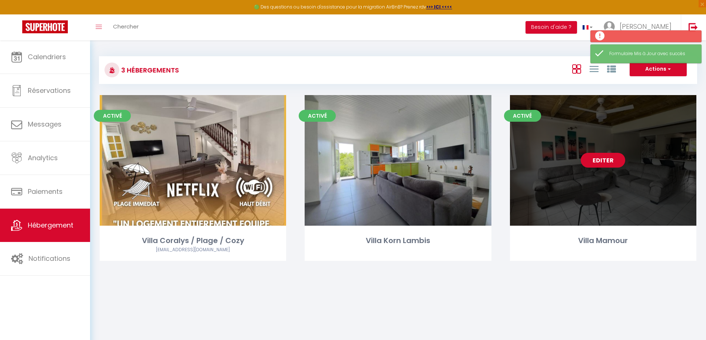
click at [591, 177] on div "Editer" at bounding box center [603, 160] width 186 height 131
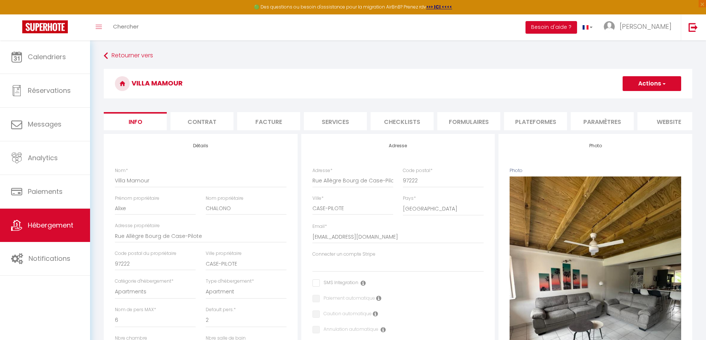
click at [473, 126] on li "Formulaires" at bounding box center [468, 121] width 63 height 18
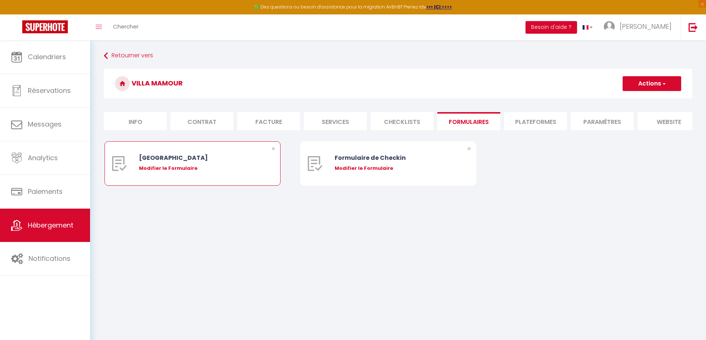
click at [205, 172] on div "Modifier le Formulaire" at bounding box center [200, 168] width 122 height 7
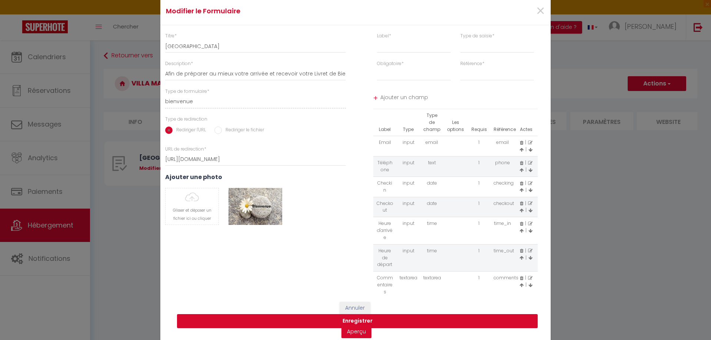
click at [355, 320] on button "Enregistrer" at bounding box center [357, 321] width 361 height 14
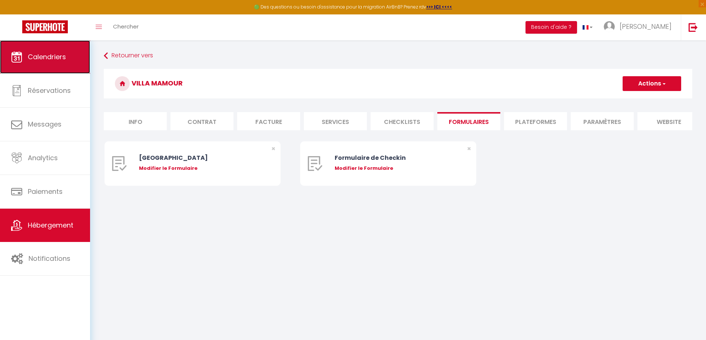
click at [44, 56] on span "Calendriers" at bounding box center [47, 56] width 38 height 9
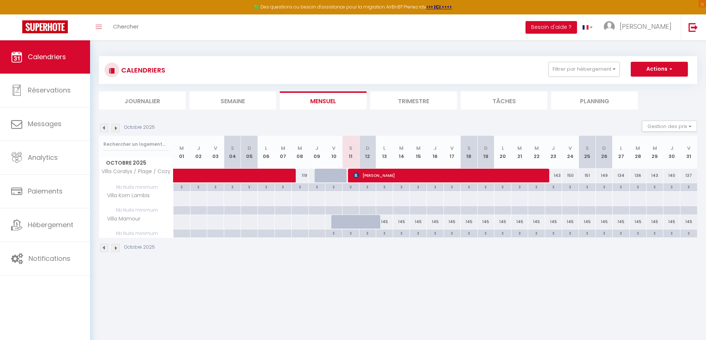
click at [187, 203] on div at bounding box center [181, 199] width 17 height 14
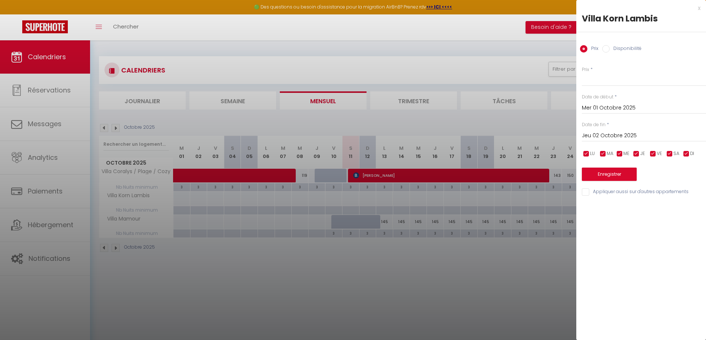
click at [336, 202] on div at bounding box center [353, 170] width 706 height 340
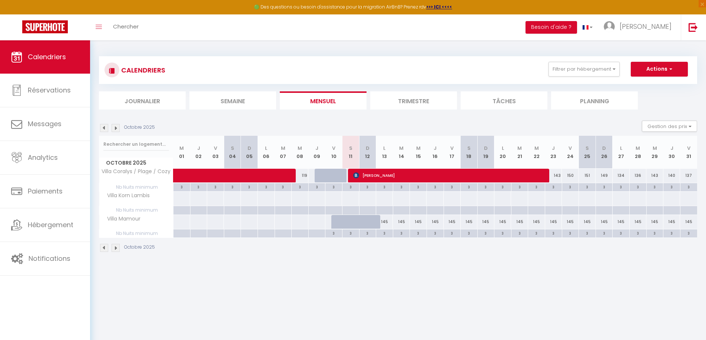
click at [353, 203] on div at bounding box center [349, 199] width 17 height 14
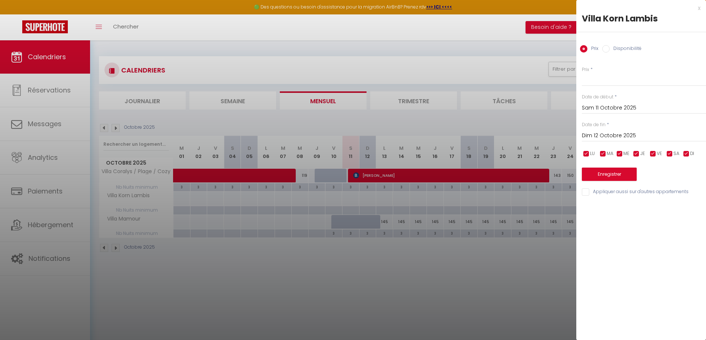
click at [610, 50] on label "Disponibilité" at bounding box center [625, 49] width 32 height 8
click at [609, 50] on input "Disponibilité" at bounding box center [605, 48] width 7 height 7
click at [619, 135] on input "Dim 12 Octobre 2025" at bounding box center [643, 137] width 124 height 10
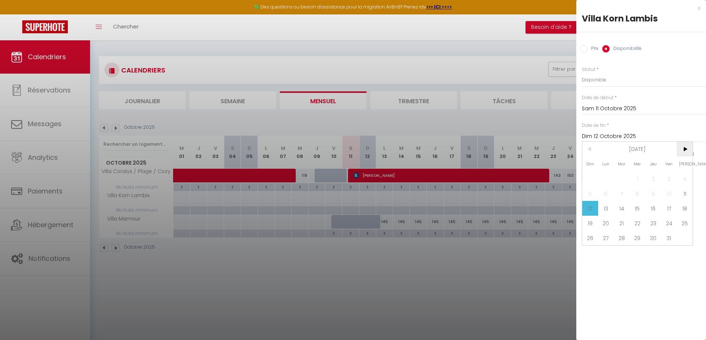
click at [687, 149] on span ">" at bounding box center [684, 149] width 16 height 15
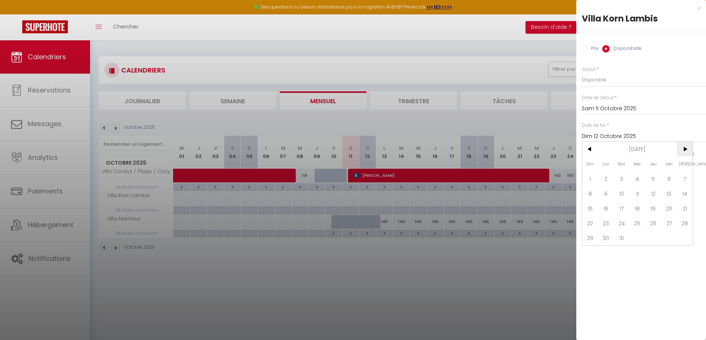
click at [687, 149] on span ">" at bounding box center [684, 149] width 16 height 15
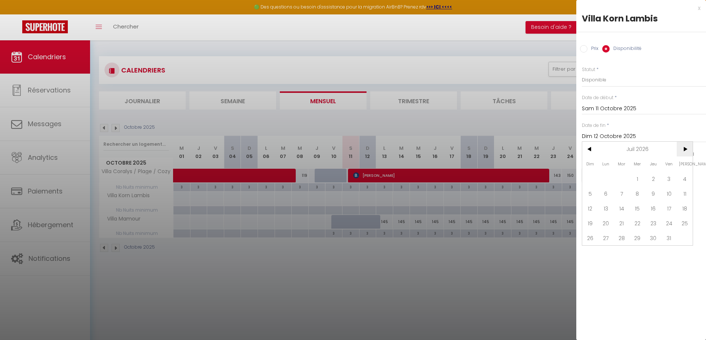
click at [687, 149] on span ">" at bounding box center [684, 149] width 16 height 15
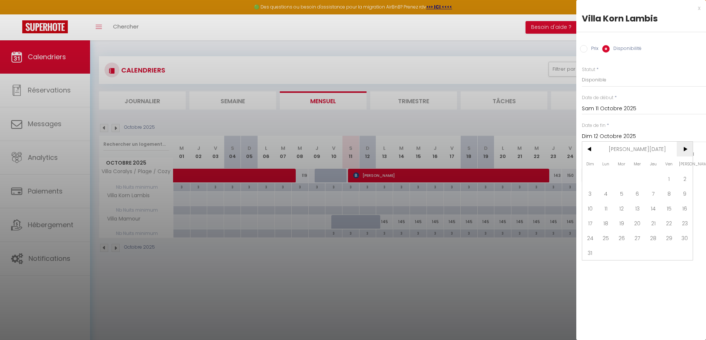
click at [687, 149] on span ">" at bounding box center [684, 149] width 16 height 15
click at [593, 151] on span "<" at bounding box center [590, 149] width 16 height 15
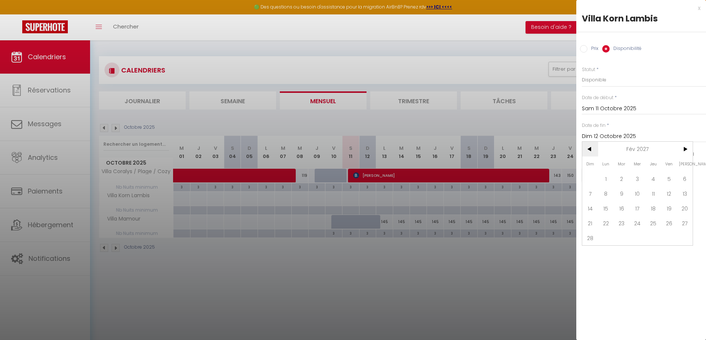
click at [593, 151] on span "<" at bounding box center [590, 149] width 16 height 15
click at [682, 148] on span ">" at bounding box center [684, 149] width 16 height 15
click at [590, 253] on span "31" at bounding box center [590, 253] width 16 height 15
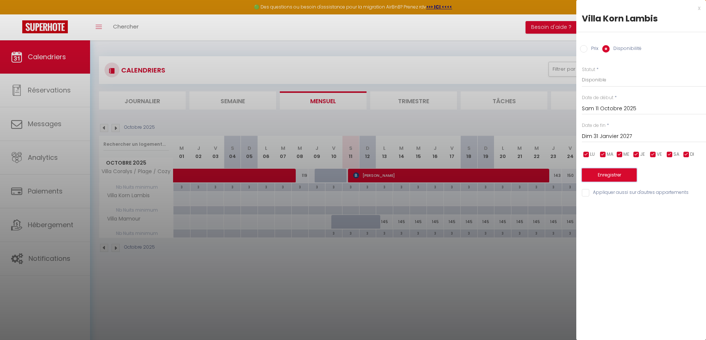
click at [615, 174] on button "Enregistrer" at bounding box center [608, 175] width 55 height 13
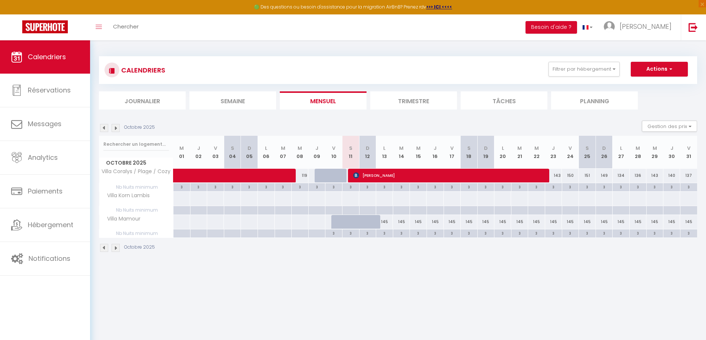
click at [353, 197] on div at bounding box center [349, 199] width 17 height 14
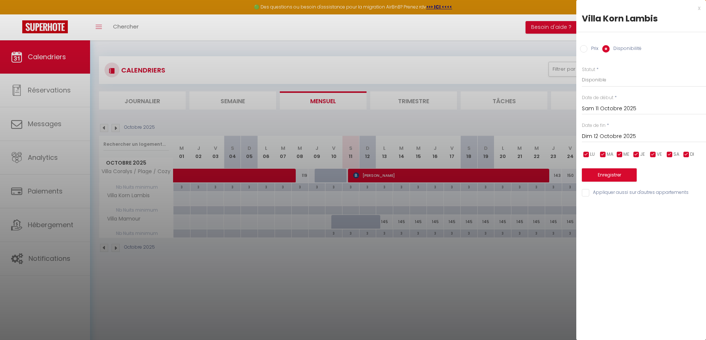
click at [592, 48] on label "Prix" at bounding box center [592, 49] width 11 height 8
click at [587, 48] on input "Prix" at bounding box center [583, 48] width 7 height 7
click at [595, 80] on input "Prix" at bounding box center [643, 79] width 124 height 13
click at [624, 133] on input "Dim 12 Octobre 2025" at bounding box center [643, 136] width 124 height 10
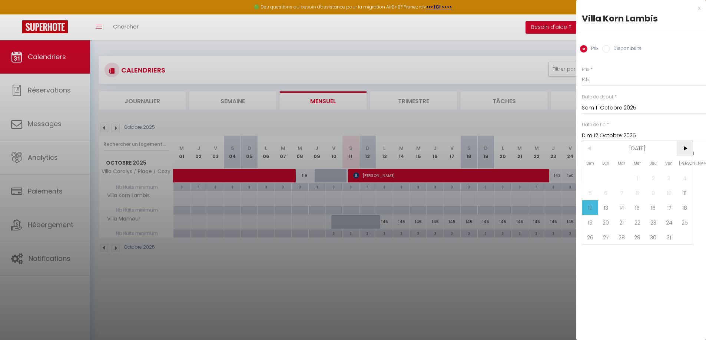
click at [684, 149] on span ">" at bounding box center [684, 148] width 16 height 15
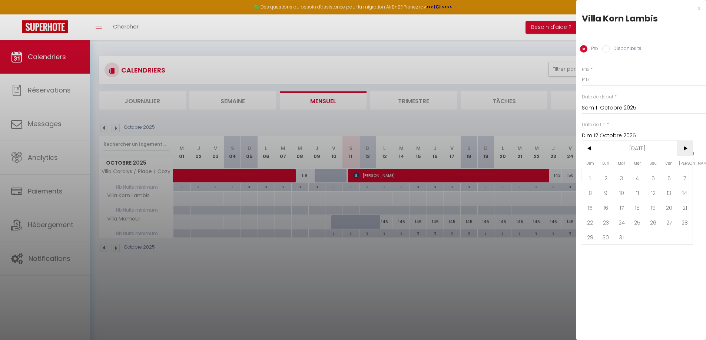
click at [684, 149] on span ">" at bounding box center [684, 148] width 16 height 15
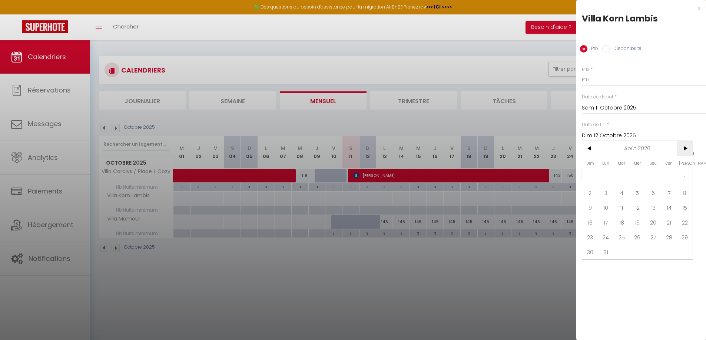
click at [684, 149] on span ">" at bounding box center [684, 148] width 16 height 15
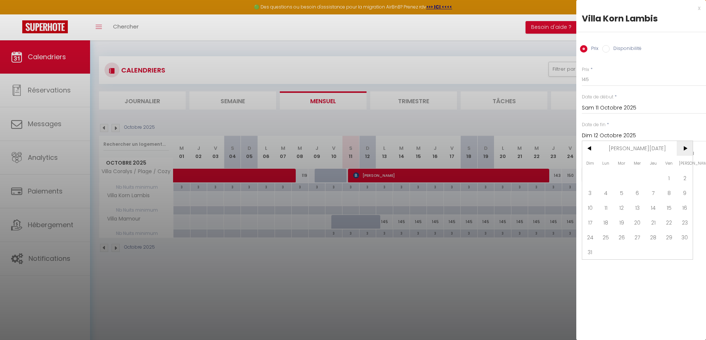
click at [684, 149] on span ">" at bounding box center [684, 148] width 16 height 15
click at [594, 148] on span "<" at bounding box center [590, 148] width 16 height 15
click at [588, 249] on span "31" at bounding box center [590, 252] width 16 height 15
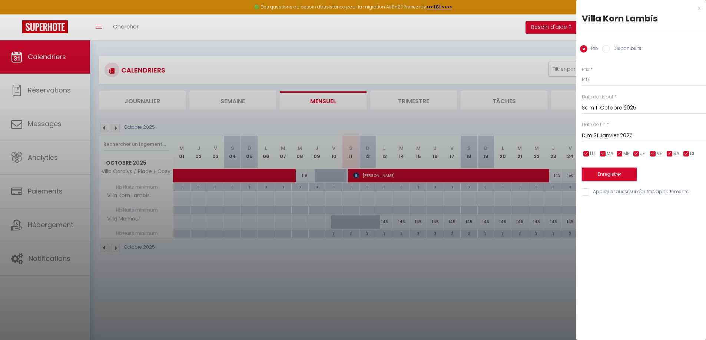
click at [623, 174] on button "Enregistrer" at bounding box center [608, 174] width 55 height 13
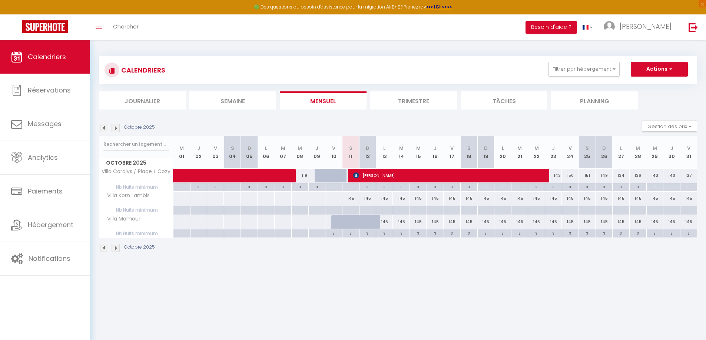
click at [448, 200] on div "145" at bounding box center [451, 199] width 17 height 14
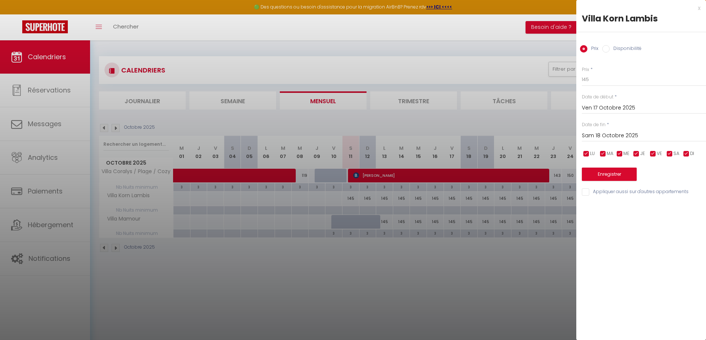
click at [608, 131] on div "Sam 18 Octobre 2025 < Oct 2025 > Dim Lun Mar Mer Jeu Ven Sam 1 2 3 4 5 6 7 8 9 …" at bounding box center [643, 135] width 124 height 13
click at [608, 132] on input "Sam 18 Octobre 2025" at bounding box center [643, 136] width 124 height 10
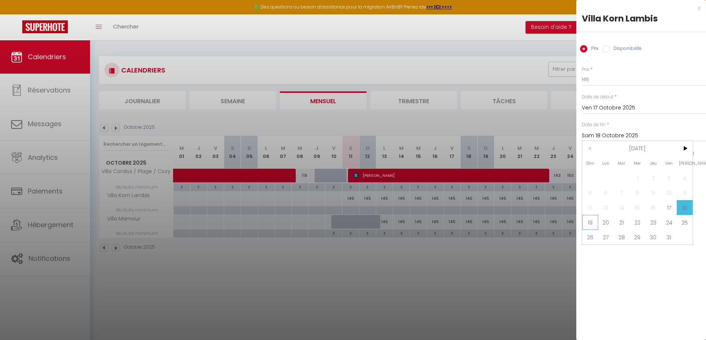
click at [585, 224] on span "19" at bounding box center [590, 222] width 16 height 15
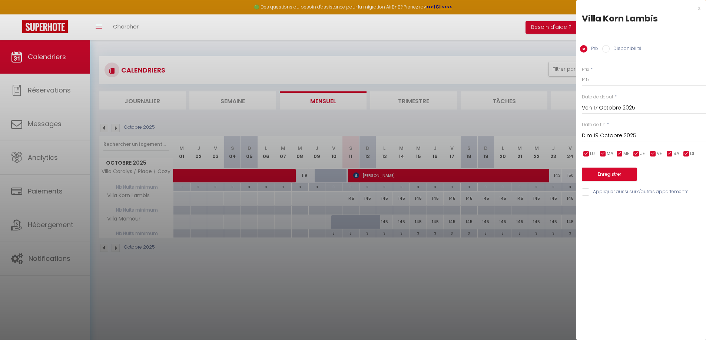
click at [614, 50] on label "Disponibilité" at bounding box center [625, 49] width 32 height 8
click at [609, 50] on input "Disponibilité" at bounding box center [605, 48] width 7 height 7
click at [603, 78] on select "Disponible Indisponible" at bounding box center [643, 80] width 124 height 14
click at [581, 73] on select "Disponible Indisponible" at bounding box center [643, 80] width 124 height 14
click at [611, 175] on button "Enregistrer" at bounding box center [608, 175] width 55 height 13
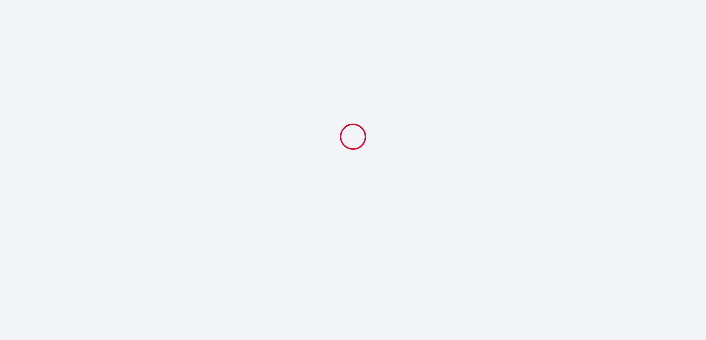
select select
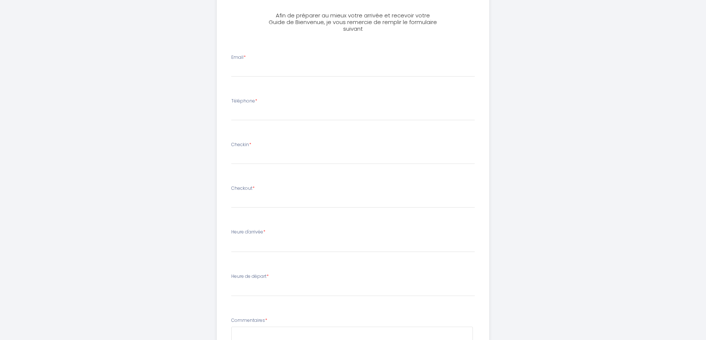
scroll to position [190, 0]
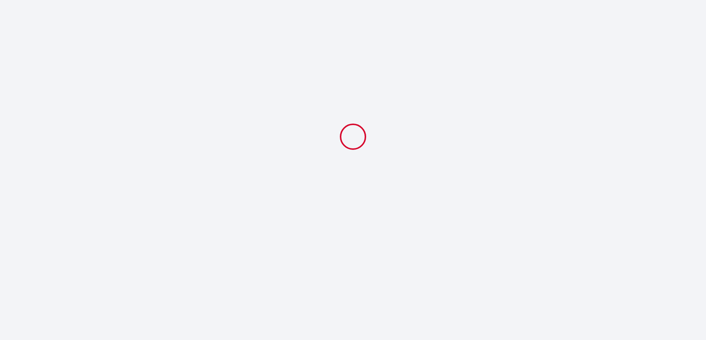
select select
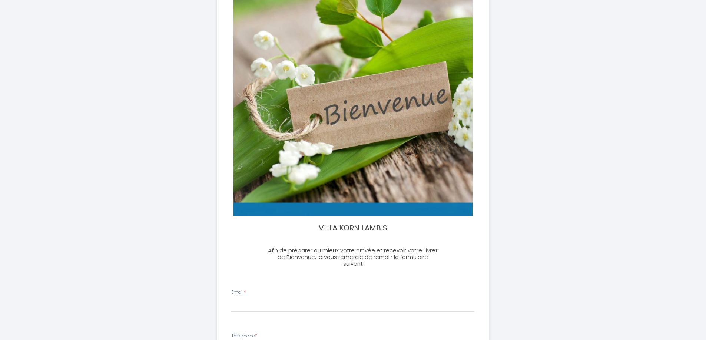
scroll to position [37, 0]
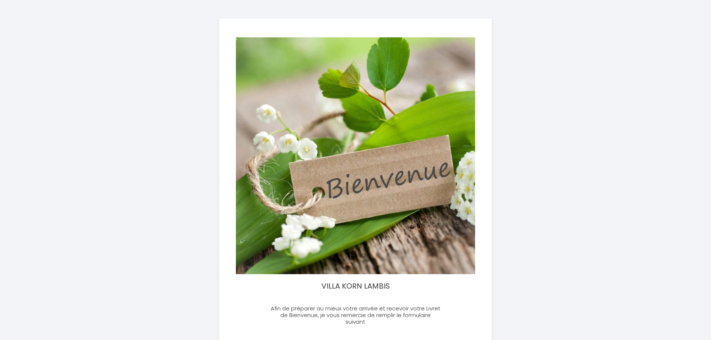
select select
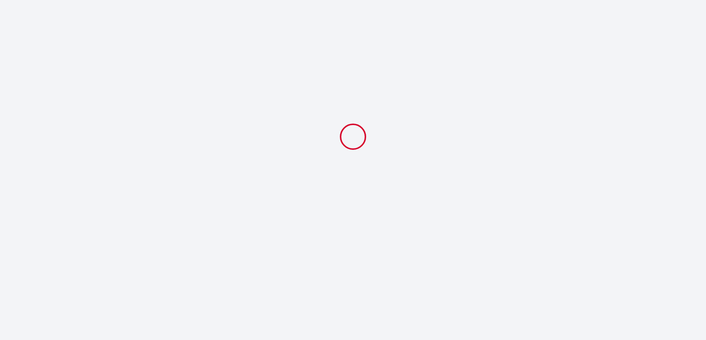
select select
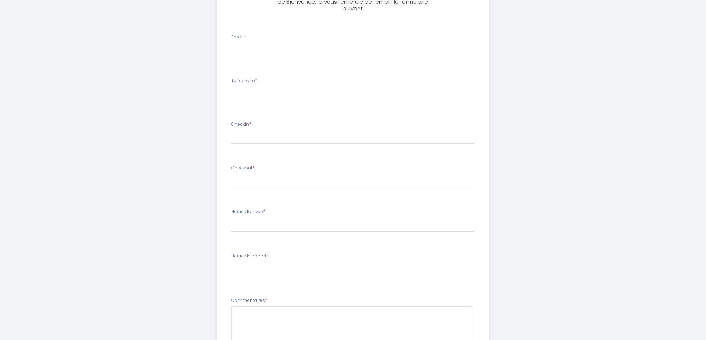
scroll to position [390, 0]
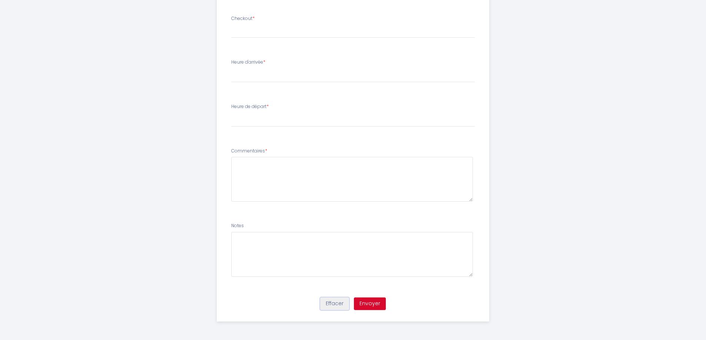
click at [341, 306] on button "Effacer" at bounding box center [334, 304] width 29 height 13
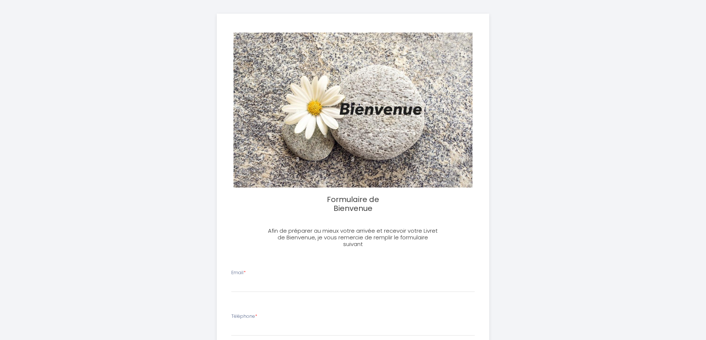
scroll to position [0, 0]
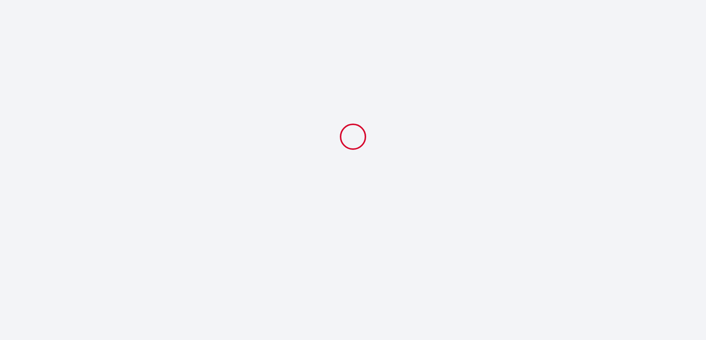
select select
